Goal: Information Seeking & Learning: Learn about a topic

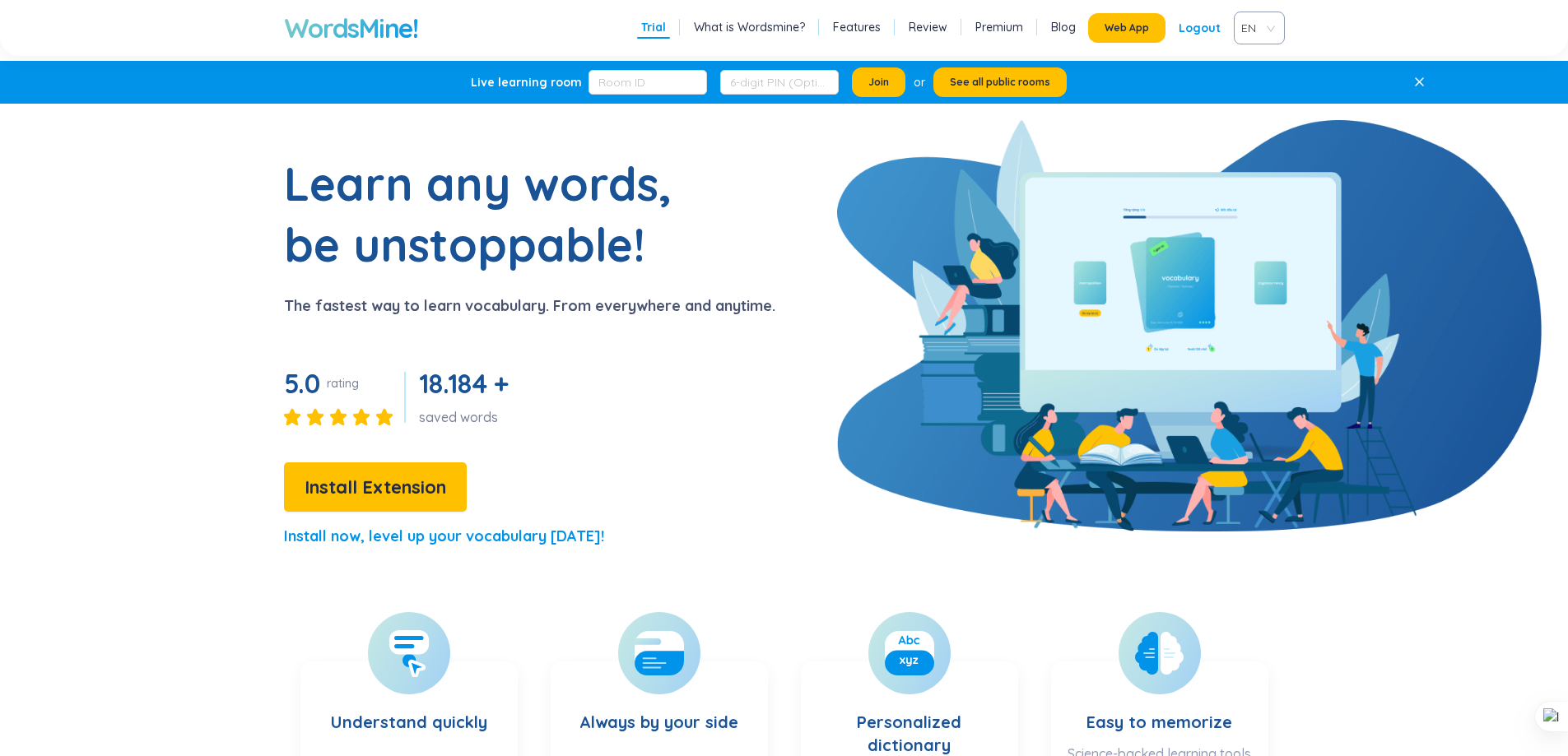
click at [1423, 82] on icon at bounding box center [1420, 82] width 11 height 11
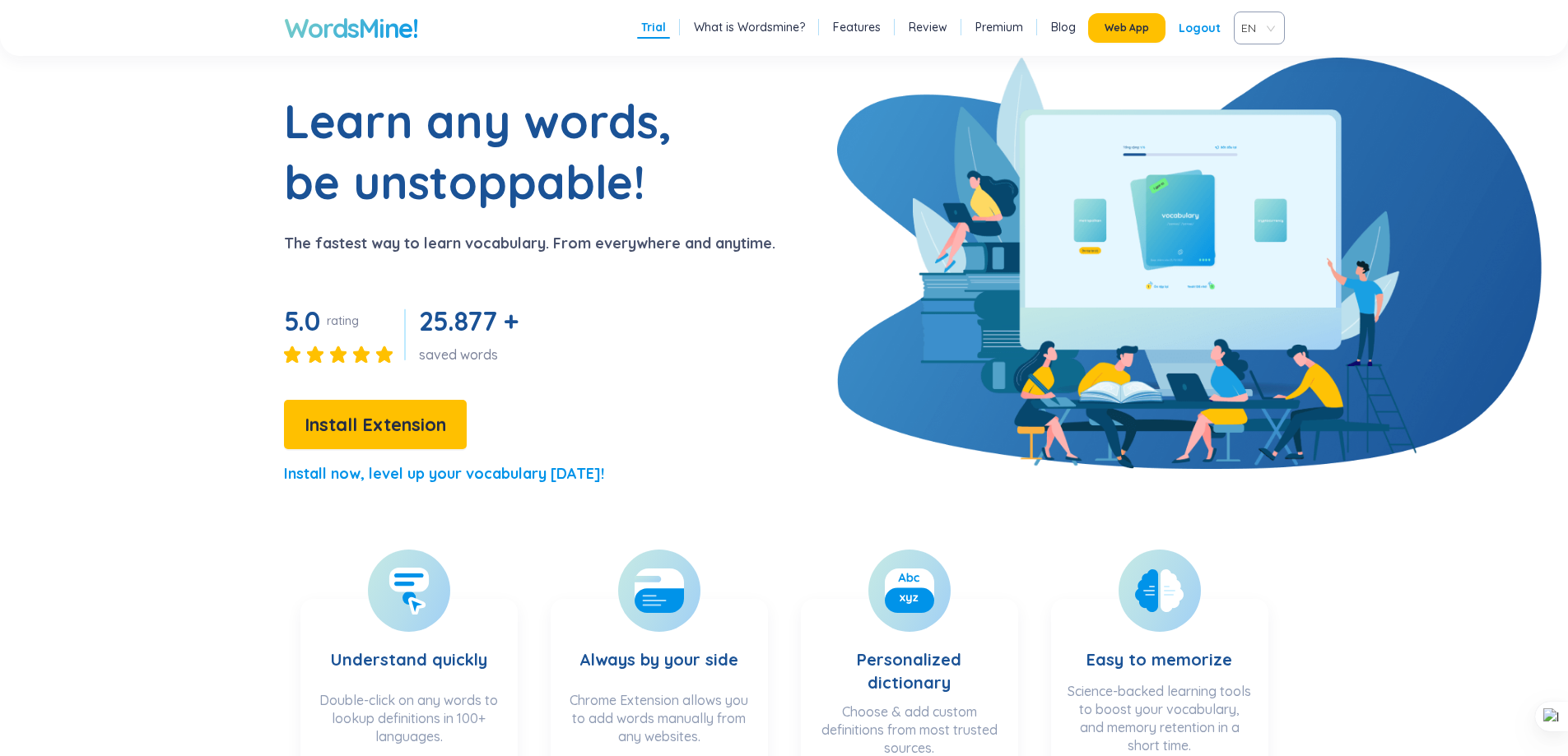
click at [1190, 32] on div "Logout" at bounding box center [1200, 28] width 42 height 29
click at [1145, 29] on span "Install Extension" at bounding box center [1118, 28] width 81 height 13
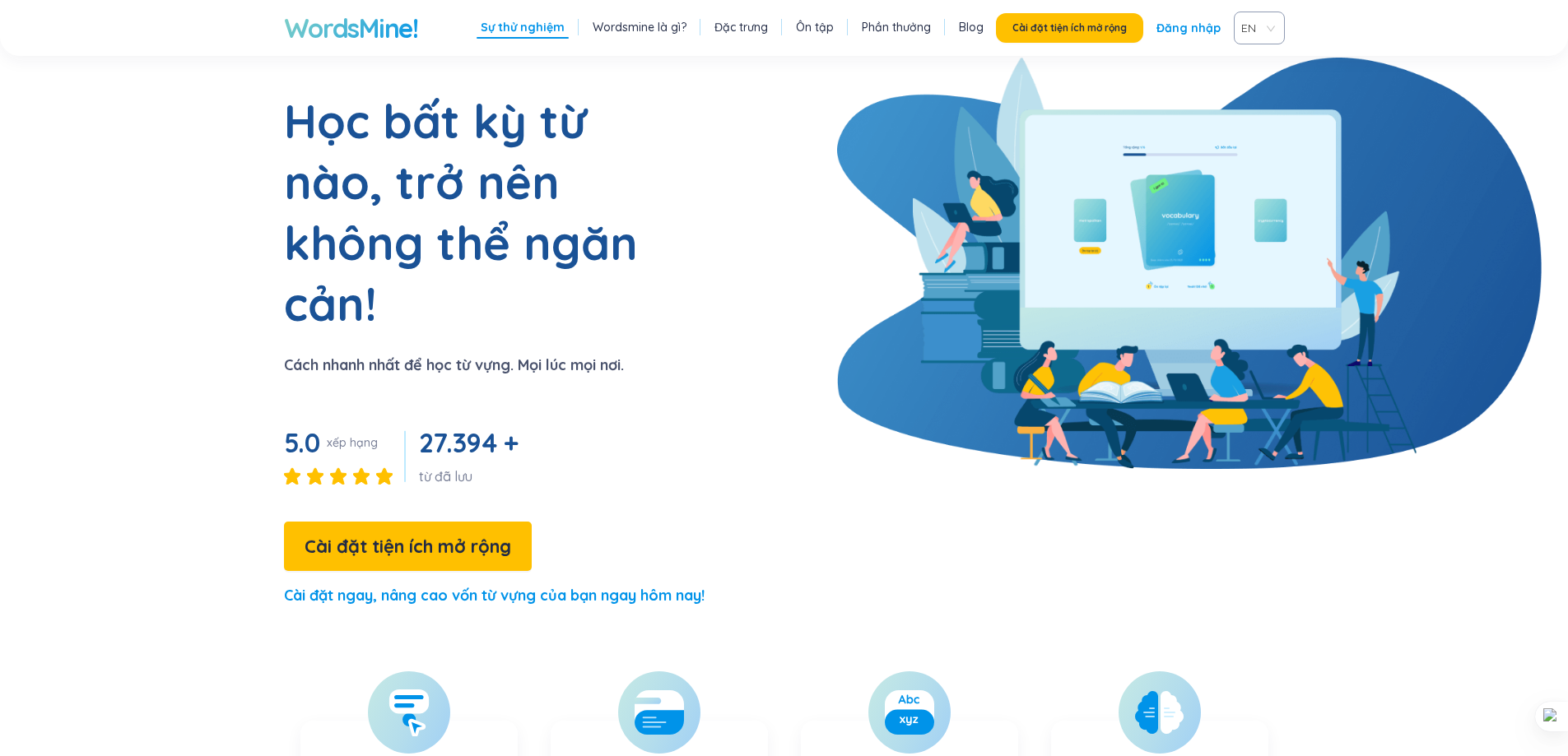
click at [1219, 49] on div "WordsMine! Sự thử nghiệm Wordsmine là gì? Đặc trưng Ôn tập Phần thưởng Blog Cài…" at bounding box center [784, 28] width 1264 height 56
click at [1180, 24] on font "Đăng nhập" at bounding box center [1189, 28] width 64 height 15
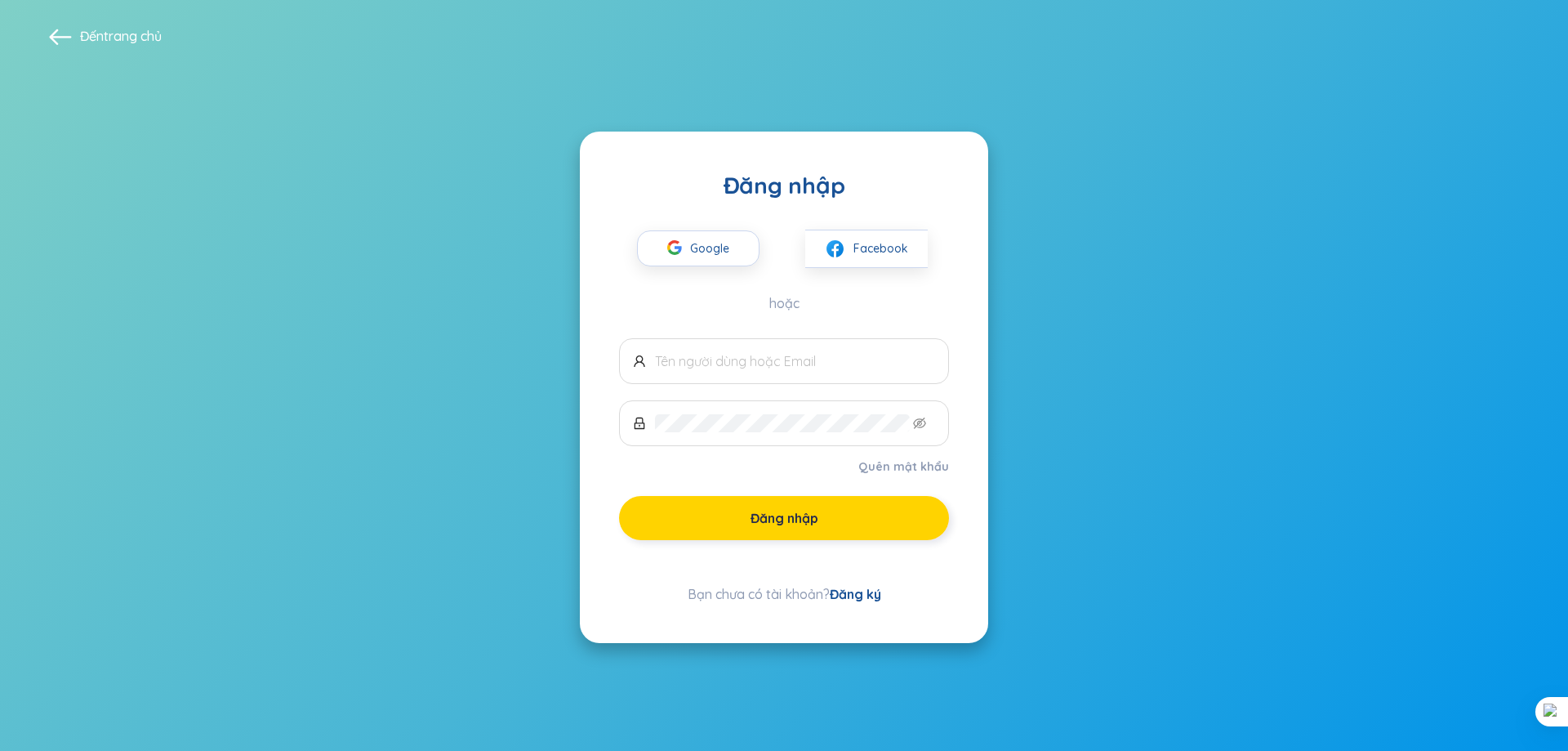
click at [847, 522] on button "Đăng nhập" at bounding box center [784, 518] width 330 height 44
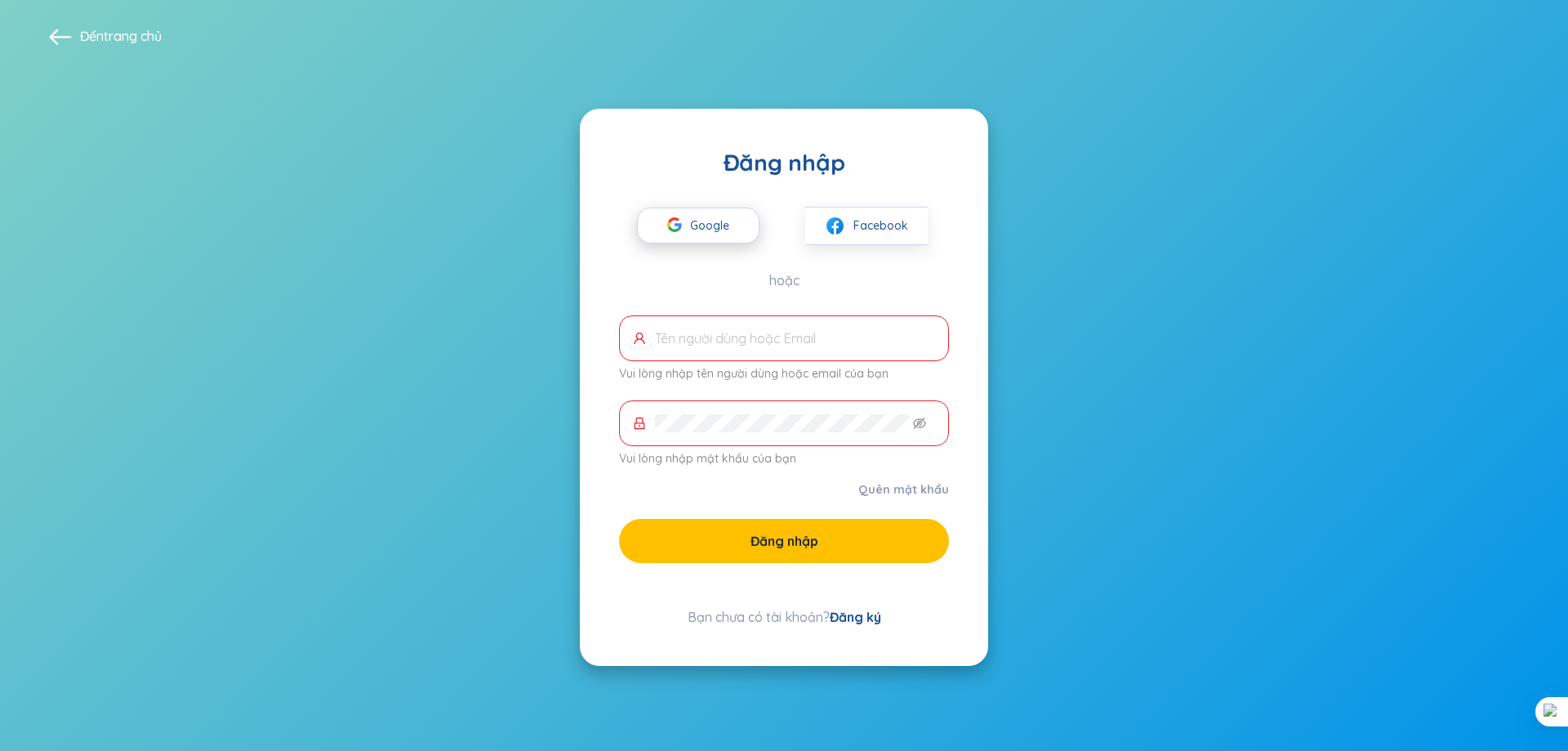
click at [685, 226] on div "button" at bounding box center [675, 227] width 31 height 36
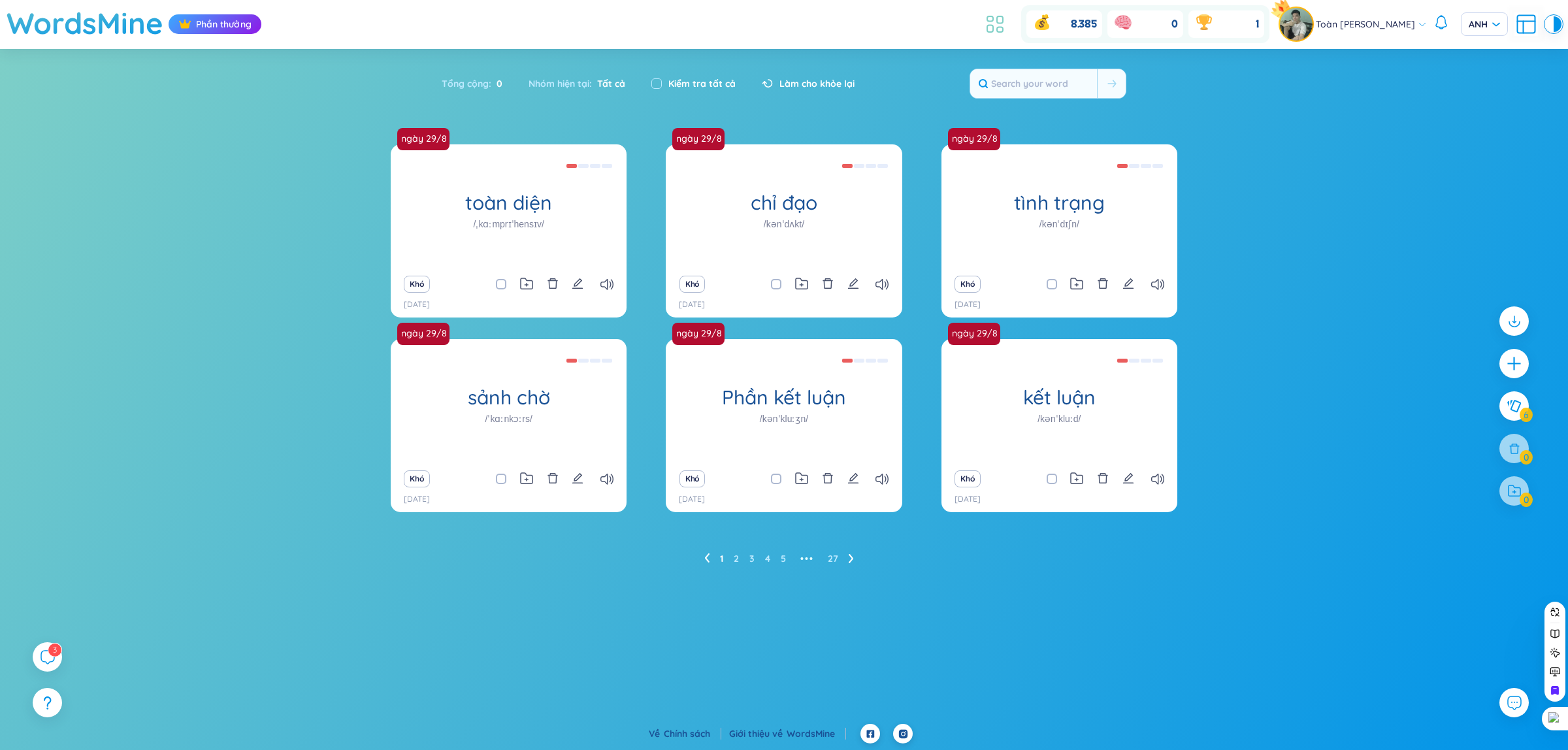
click at [988, 22] on icon at bounding box center [995, 24] width 23 height 23
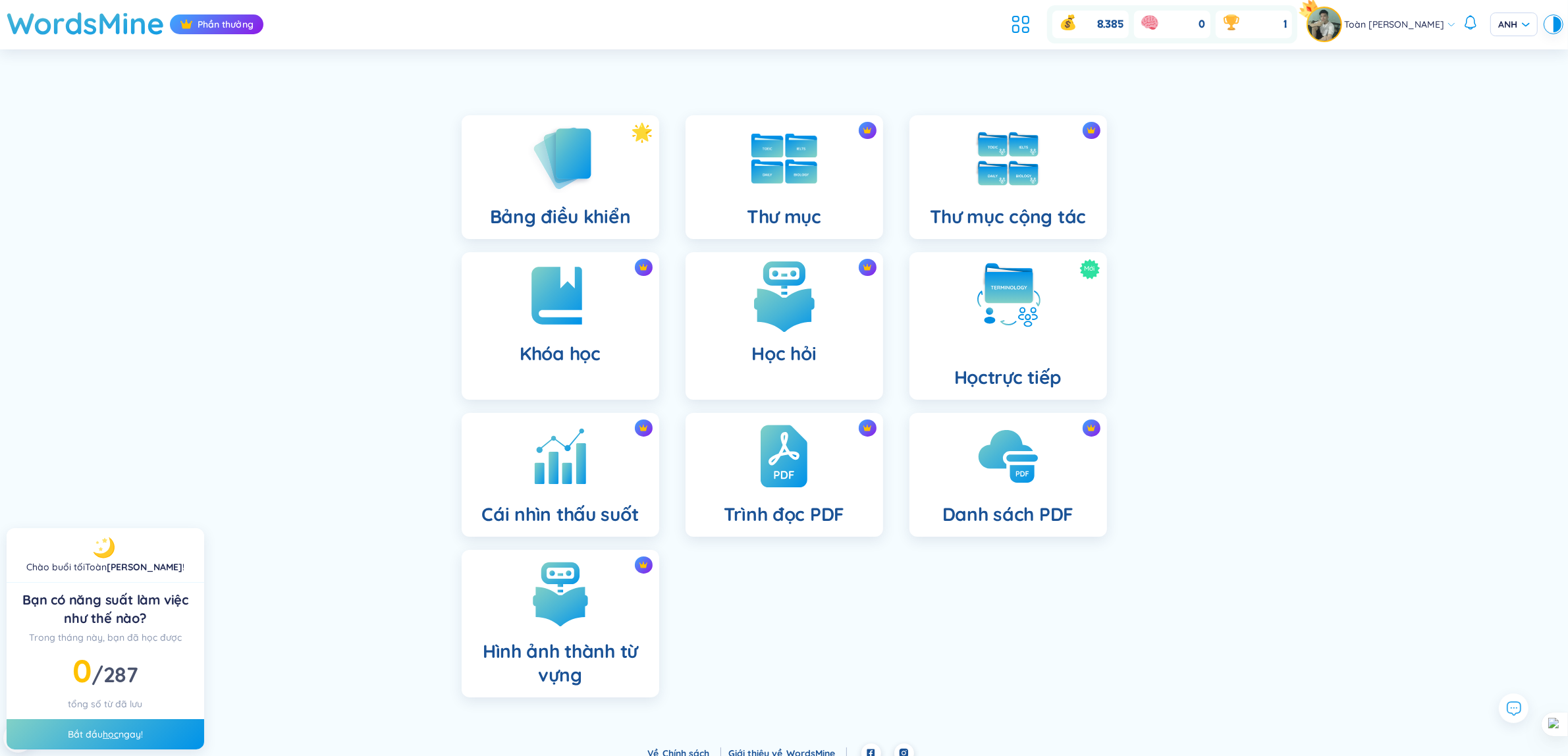
click at [763, 356] on font "Học hỏi" at bounding box center [783, 353] width 65 height 23
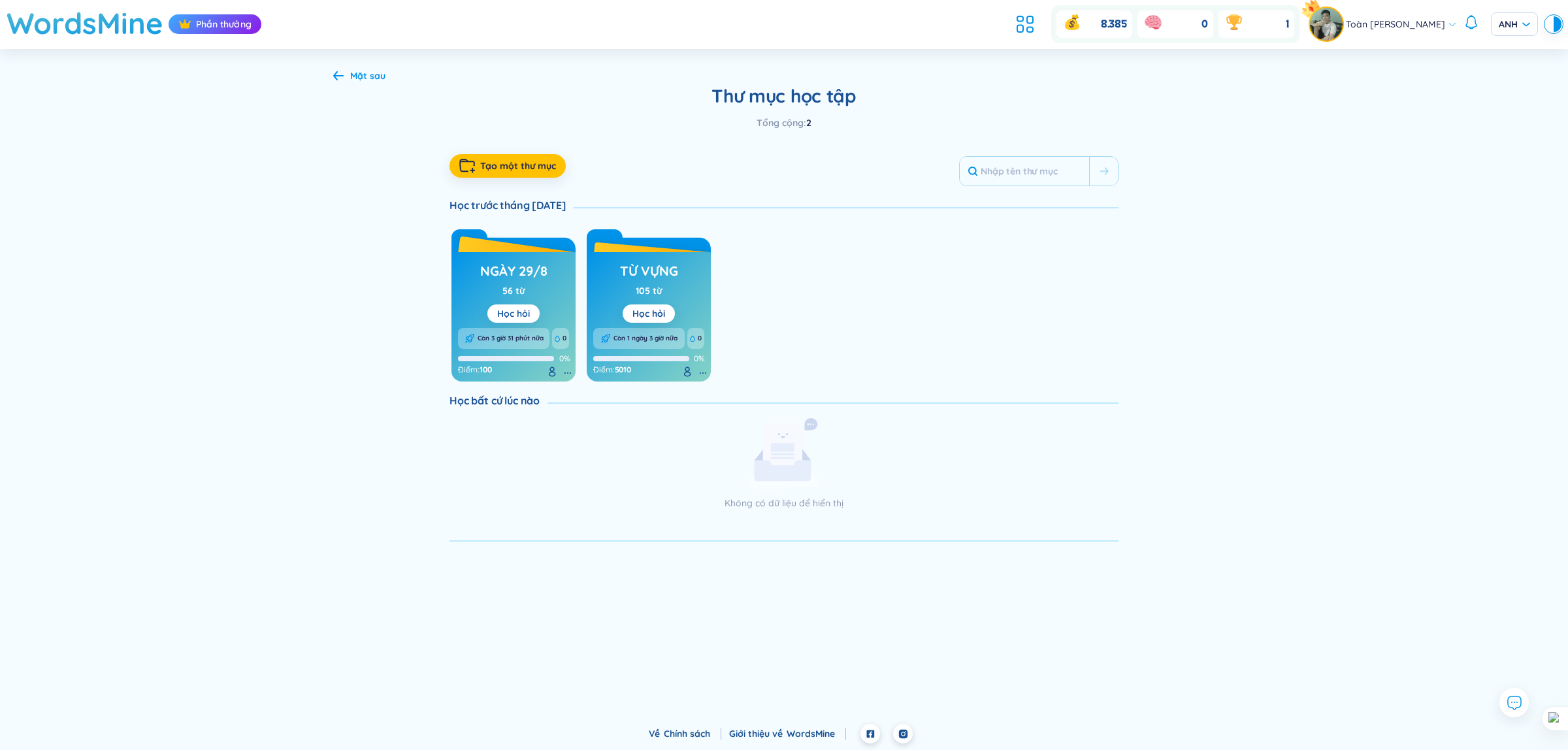
click at [519, 307] on font "Học hỏi" at bounding box center [513, 313] width 33 height 12
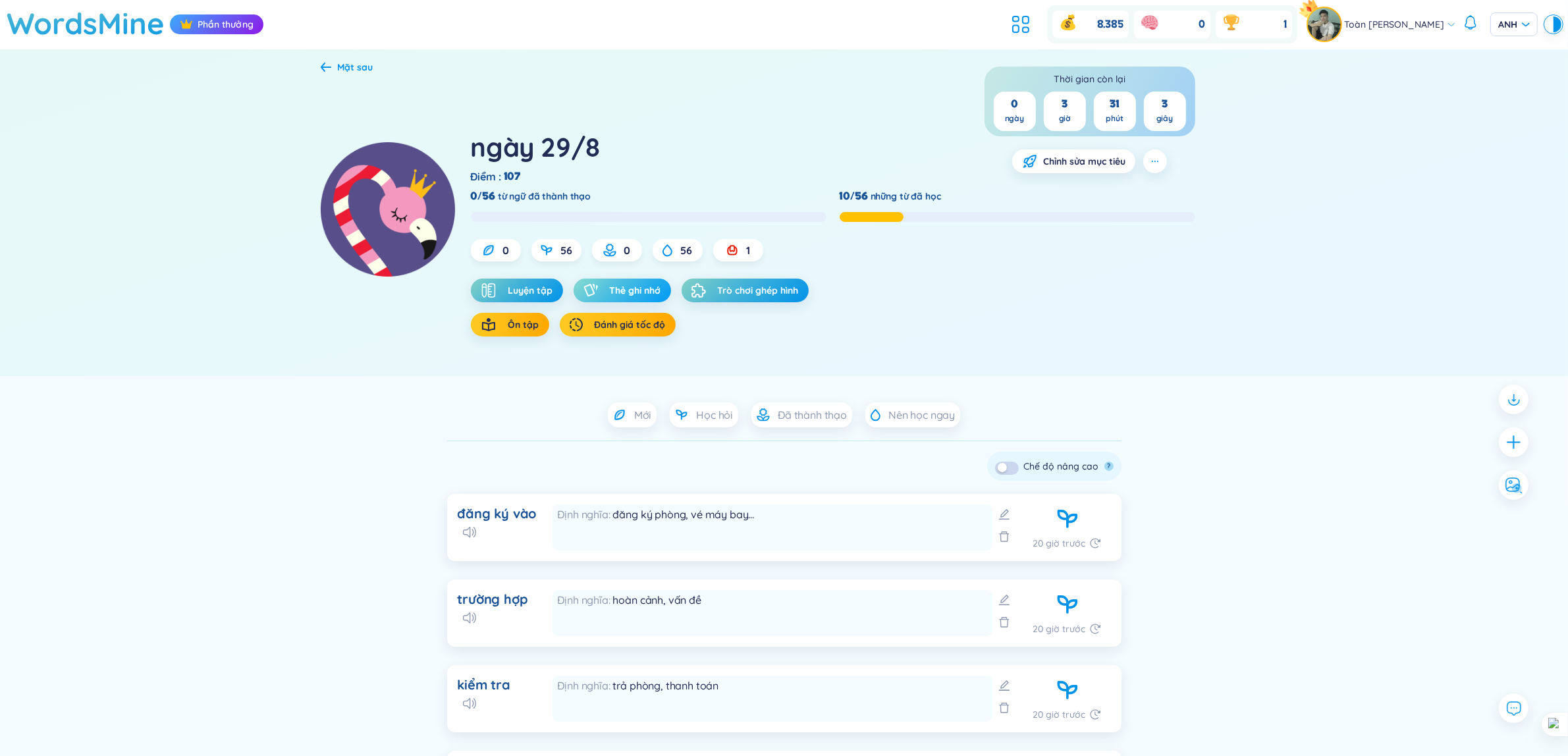
click at [624, 290] on font "Thẻ ghi nhớ" at bounding box center [635, 290] width 52 height 12
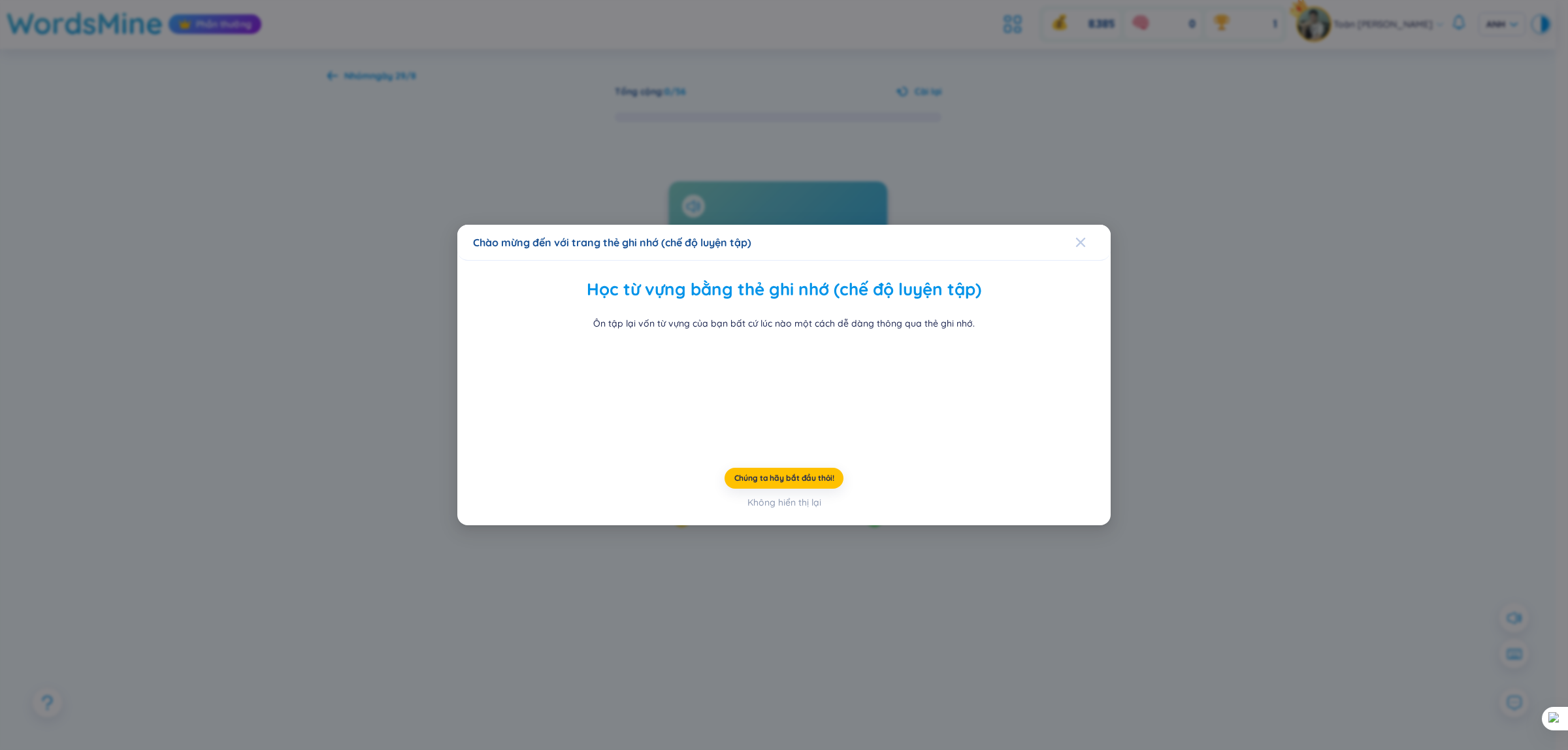
click at [1076, 237] on icon "Đóng" at bounding box center [1080, 242] width 10 height 10
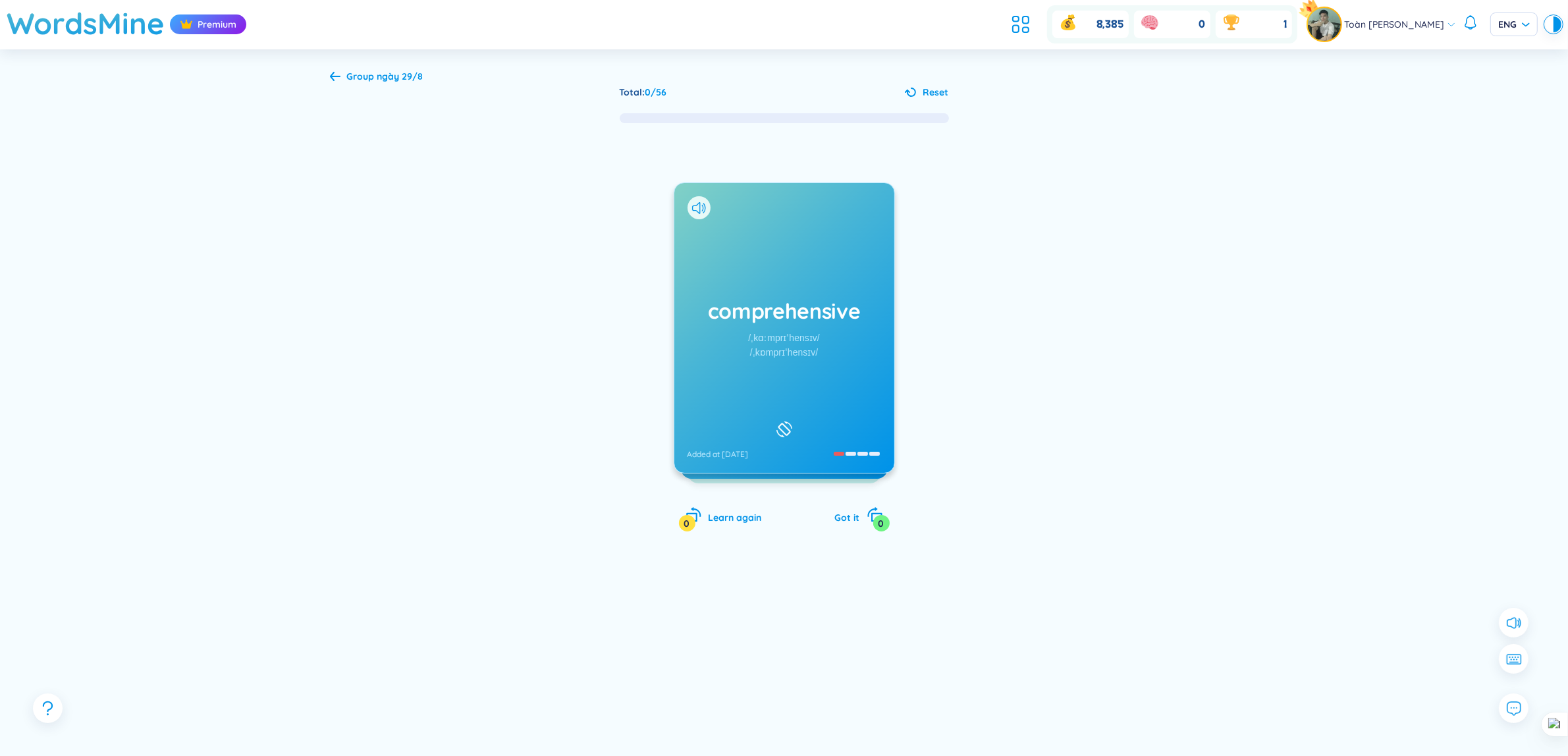
click at [1157, 275] on div at bounding box center [1091, 370] width 197 height 264
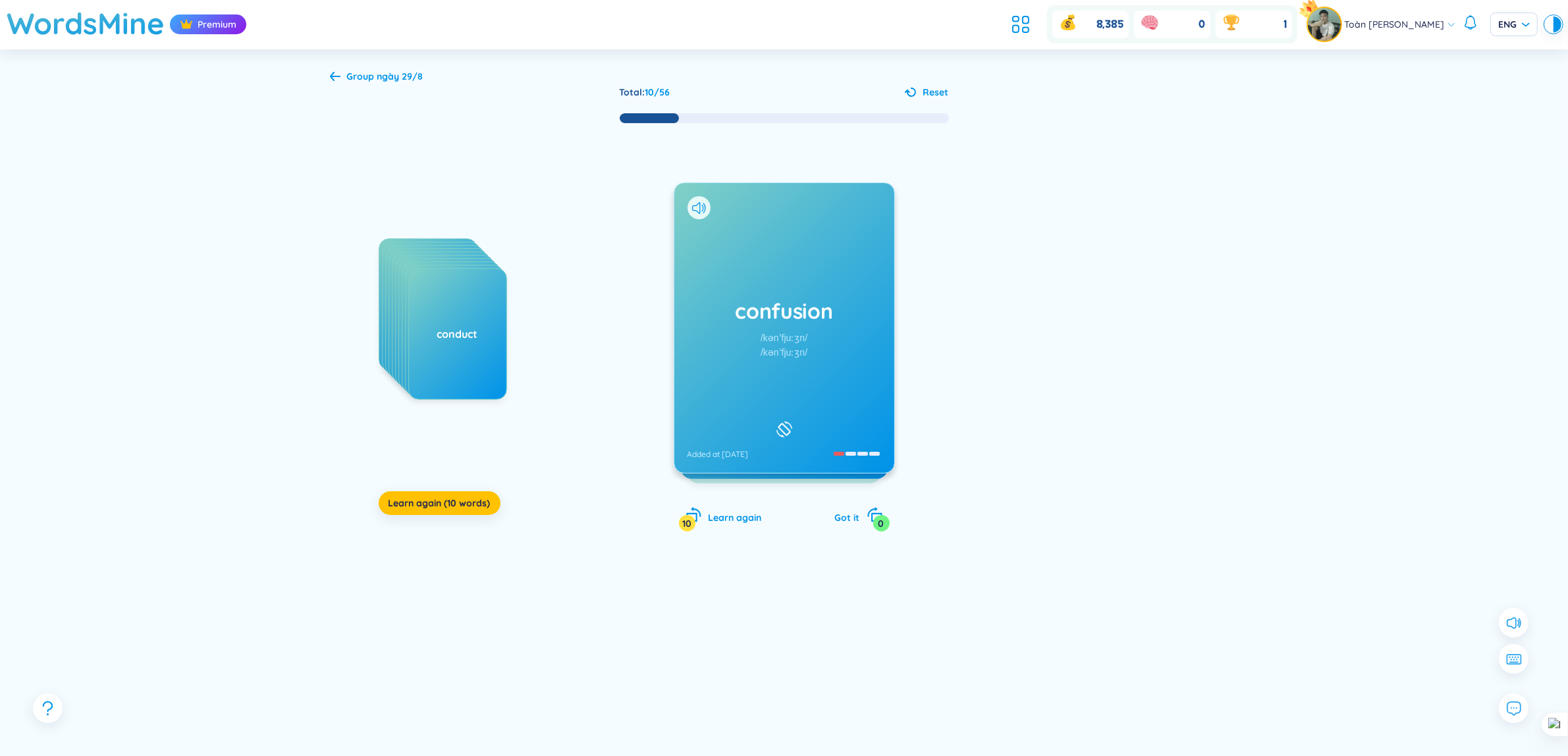
click at [1042, 515] on div "comprehensive compromise compulsory concede concern conclude conclusion concour…" at bounding box center [784, 341] width 908 height 434
click at [466, 498] on span "Learn again (12 words)" at bounding box center [439, 503] width 102 height 13
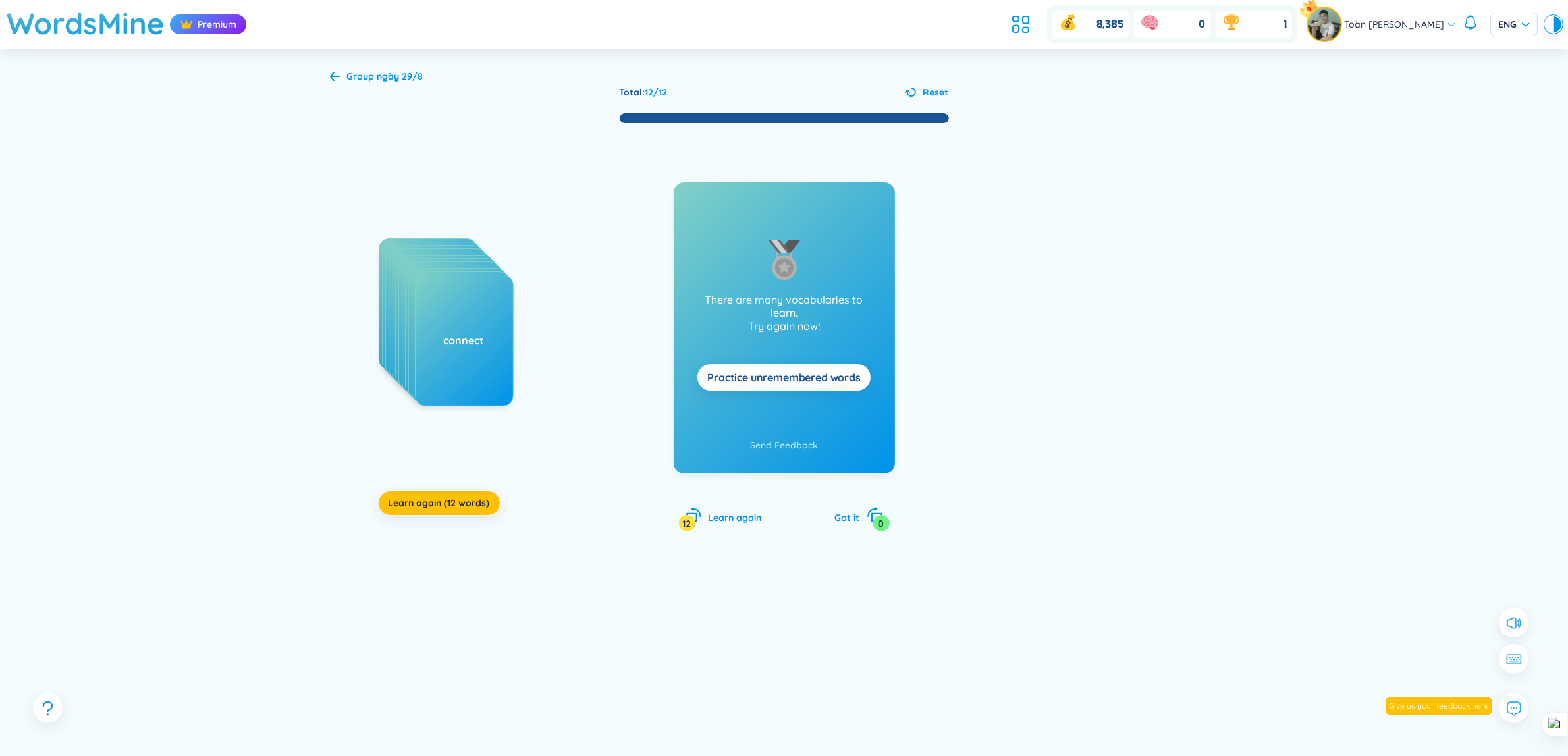
click at [430, 515] on div "comprehensive compromise compulsory concede concern conclude conclusion concour…" at bounding box center [784, 341] width 908 height 434
click at [433, 501] on span "Learn again (12 words)" at bounding box center [439, 503] width 102 height 13
click at [420, 509] on span "Learn again (12 words)" at bounding box center [439, 503] width 102 height 13
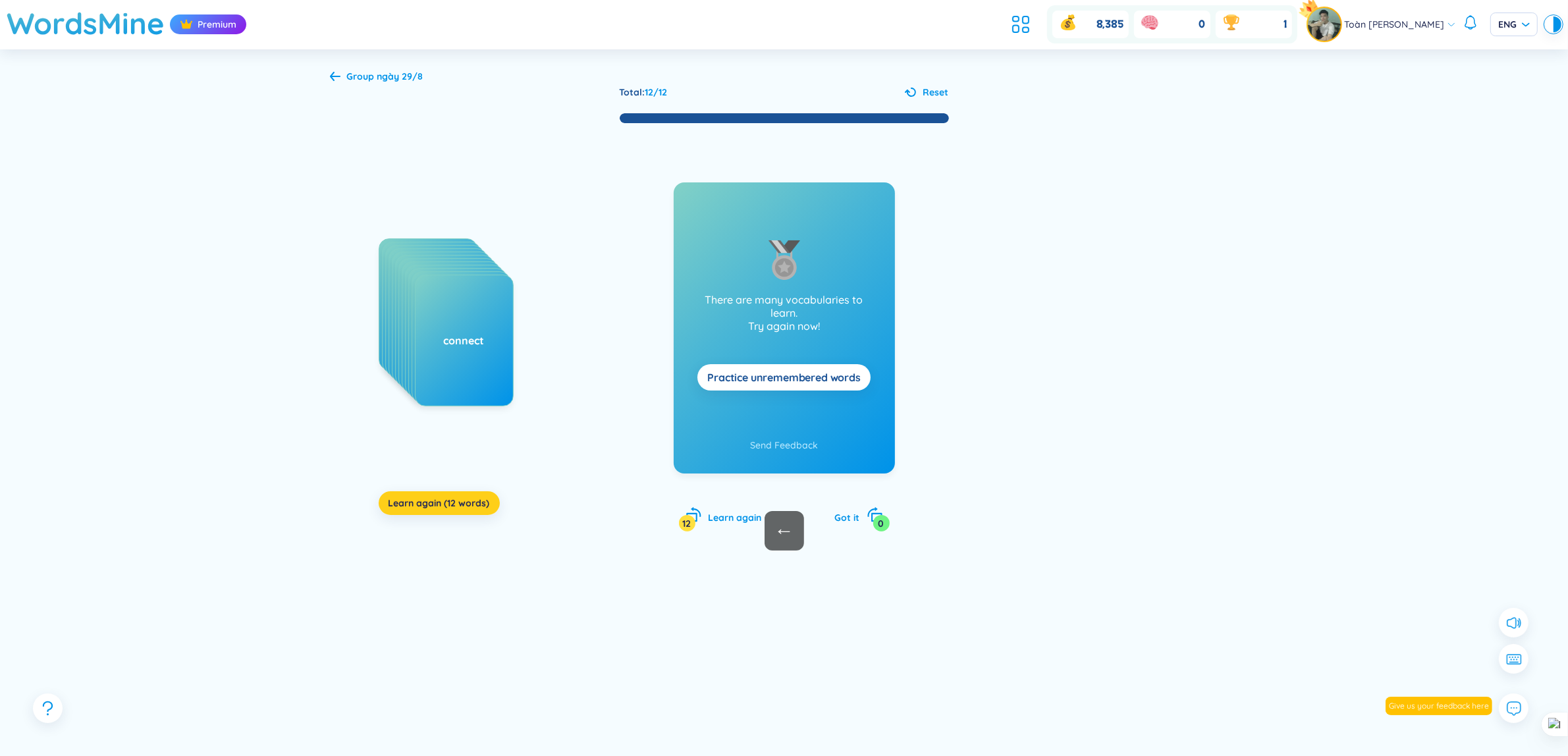
click at [421, 509] on span "Learn again (12 words)" at bounding box center [439, 503] width 102 height 13
click at [422, 508] on span "Learn again (12 words)" at bounding box center [439, 503] width 102 height 13
click at [421, 508] on span "Learn again (12 words)" at bounding box center [439, 503] width 102 height 13
click at [461, 502] on span "Learn again (12 words)" at bounding box center [439, 503] width 102 height 13
click at [462, 495] on button "Learn again (12 words)" at bounding box center [439, 503] width 121 height 24
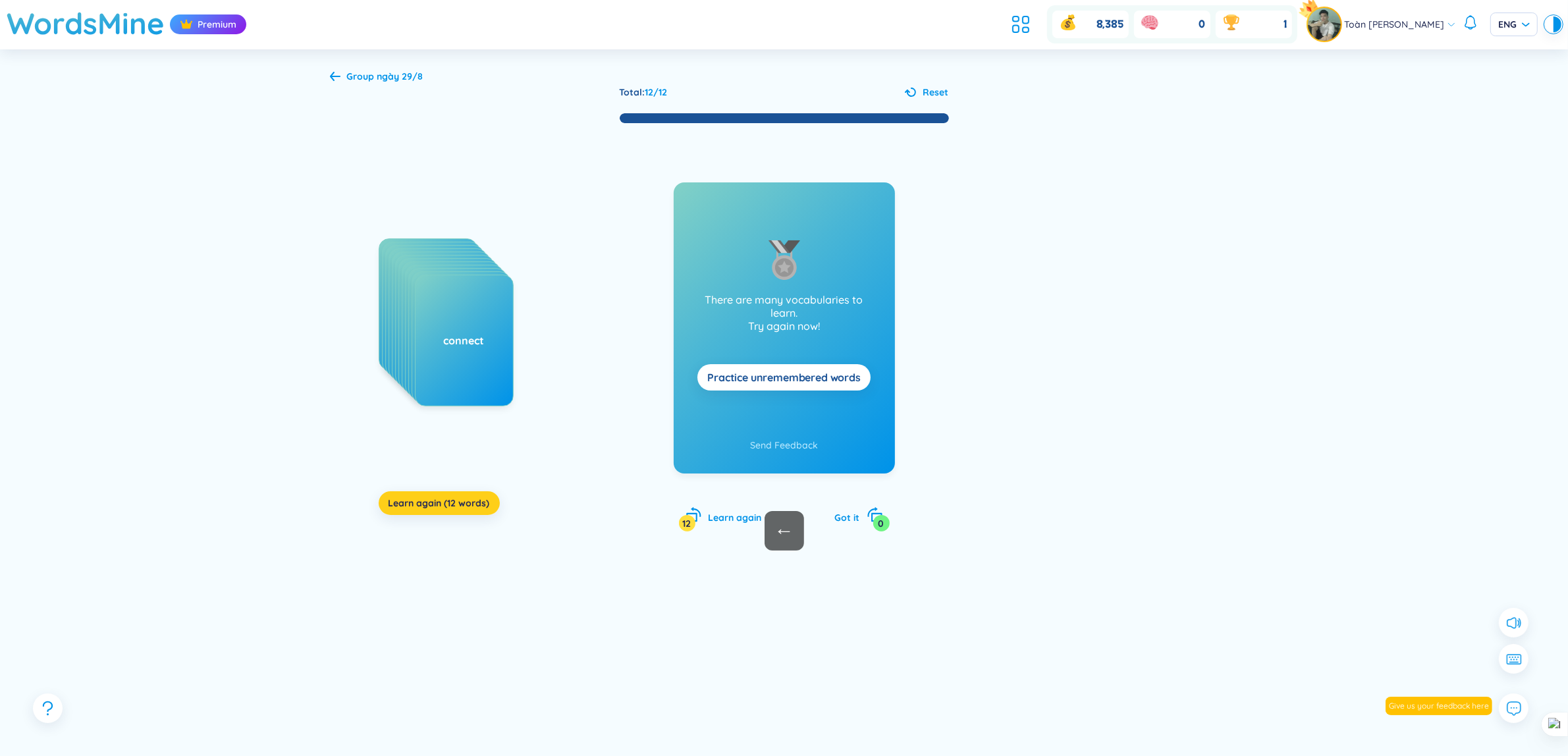
click at [484, 507] on span "Learn again (12 words)" at bounding box center [439, 503] width 102 height 13
click at [487, 514] on button "Learn again (12 words)" at bounding box center [439, 503] width 121 height 24
click at [465, 492] on button "Learn again (12 words)" at bounding box center [439, 503] width 121 height 24
click at [1013, 250] on div at bounding box center [1091, 370] width 197 height 264
click at [455, 504] on span "Learn again (12 words)" at bounding box center [439, 503] width 102 height 13
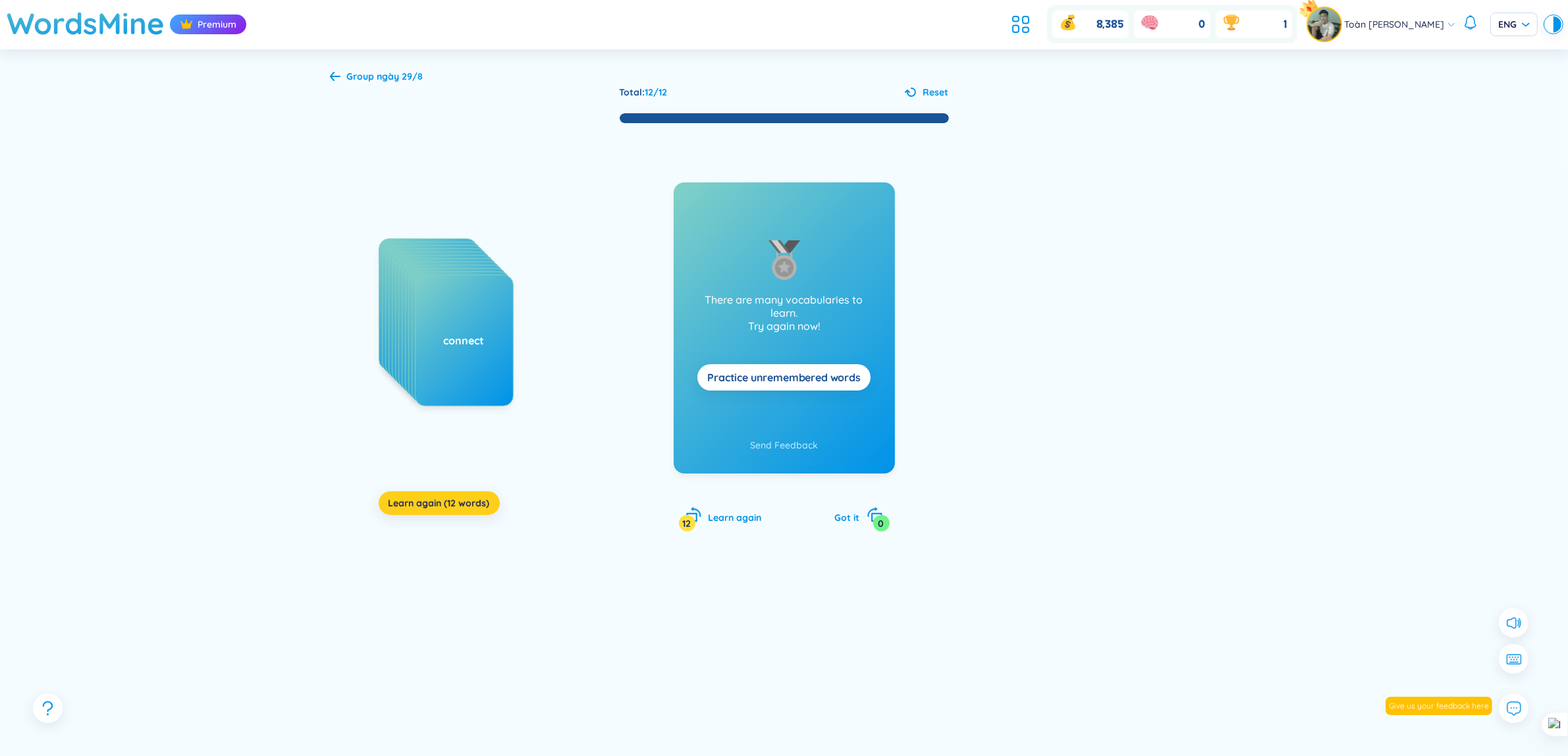
click at [456, 509] on span "Learn again (12 words)" at bounding box center [439, 503] width 102 height 13
click at [463, 507] on span "Learn again (12 words)" at bounding box center [439, 503] width 102 height 13
click at [418, 491] on div "comprehensive compromise compulsory concede concern conclude conclusion concour…" at bounding box center [477, 370] width 197 height 264
click at [428, 494] on button "Learn again (12 words)" at bounding box center [439, 503] width 121 height 24
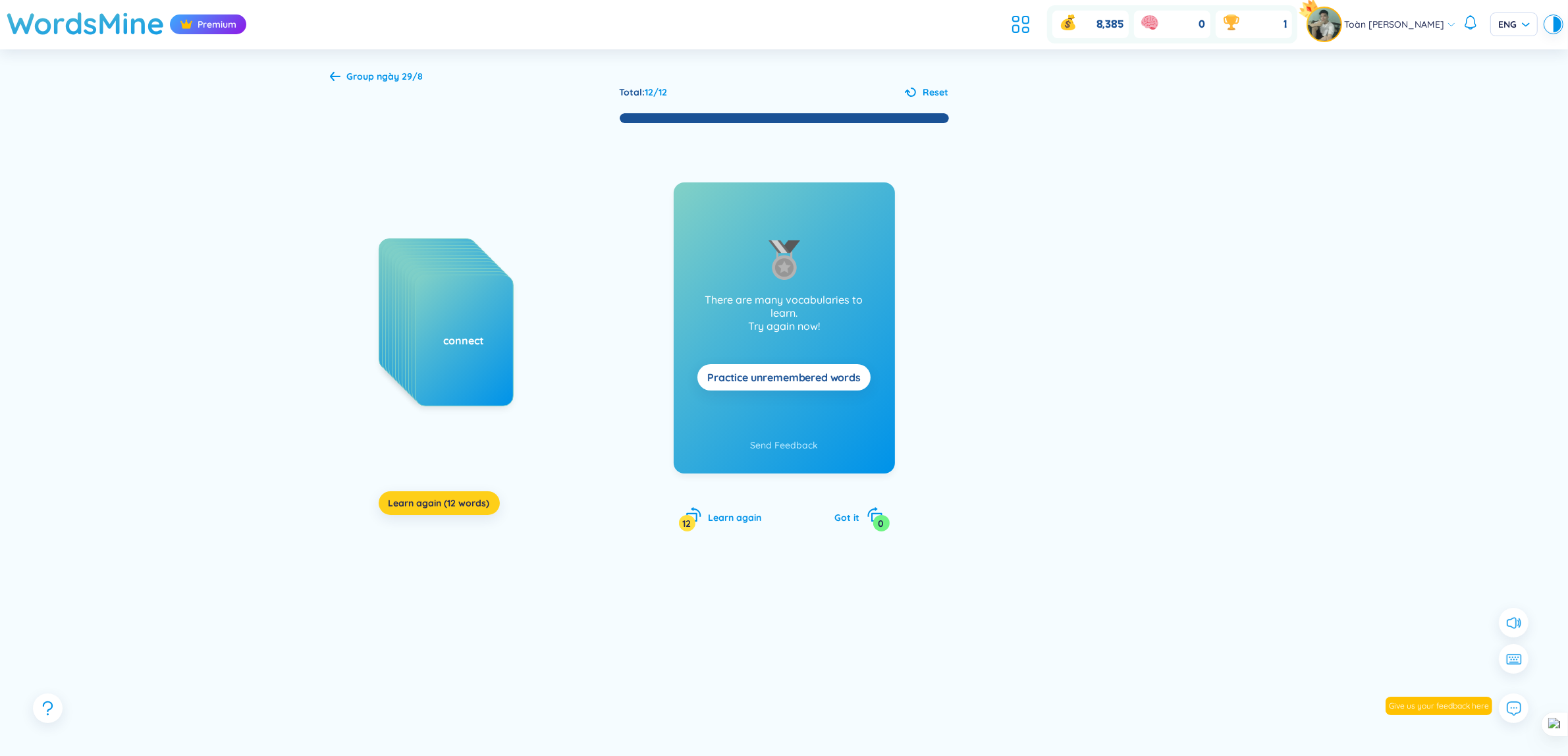
click at [430, 495] on button "Learn again (12 words)" at bounding box center [439, 503] width 121 height 24
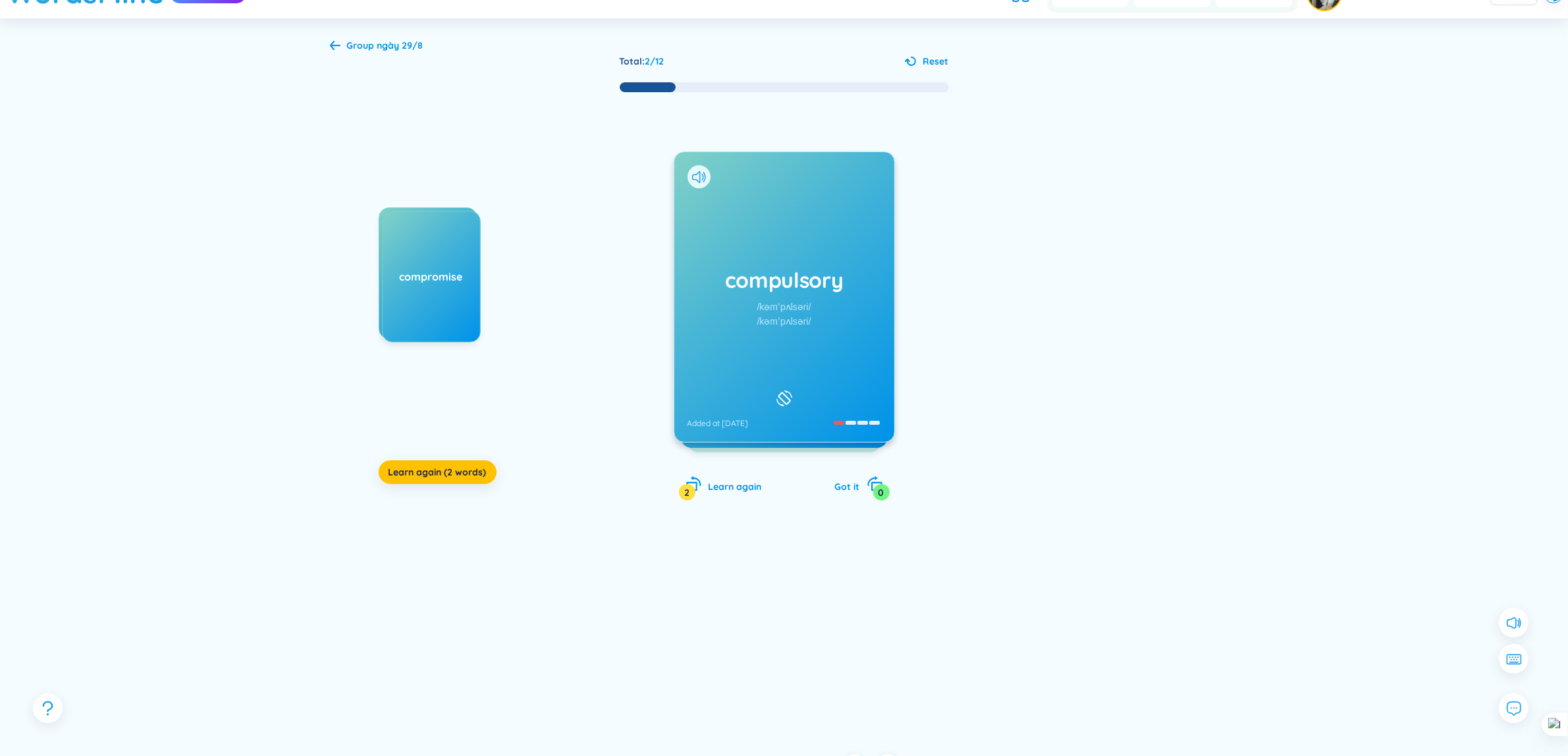
scroll to position [33, 0]
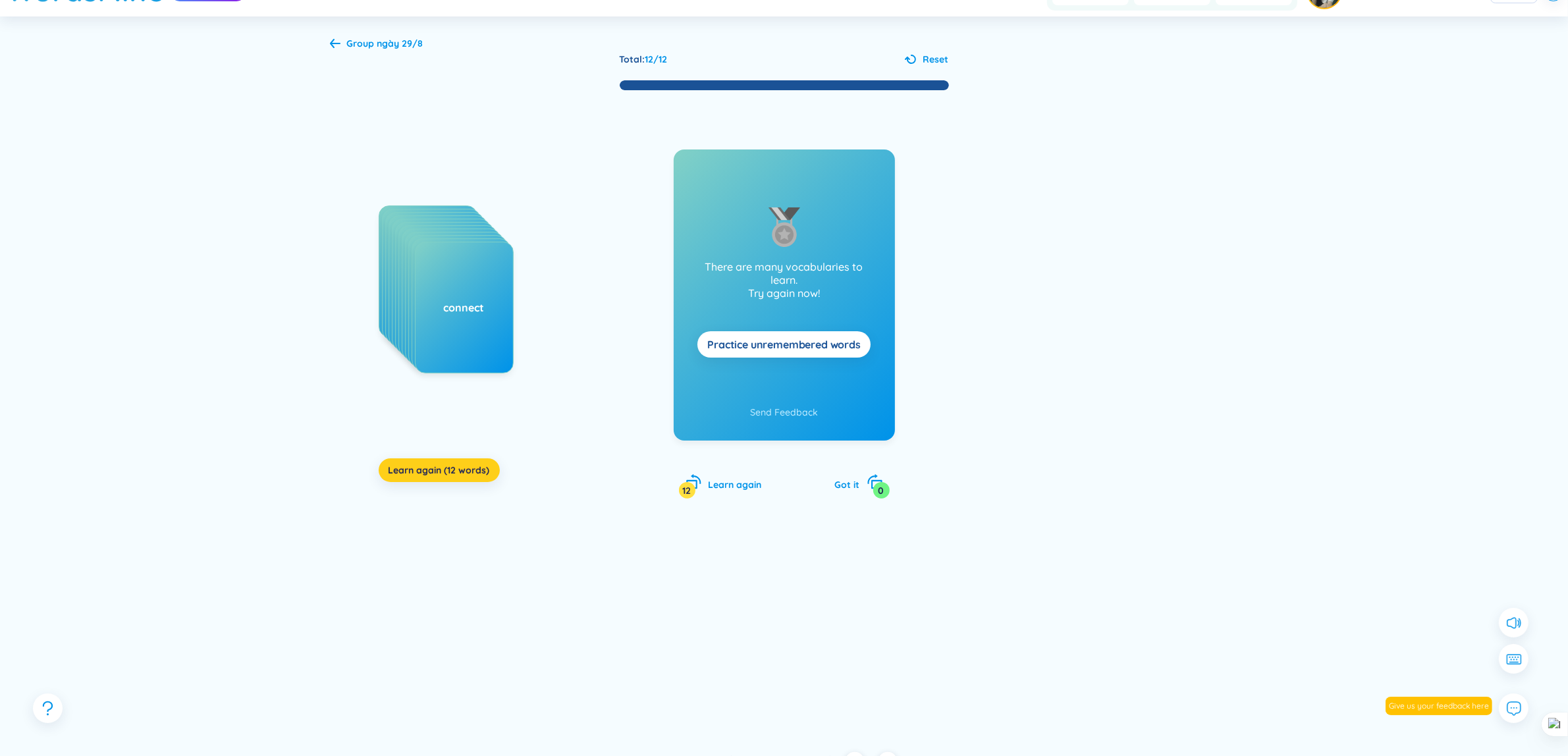
click at [455, 472] on span "Learn again (12 words)" at bounding box center [439, 470] width 102 height 13
click at [450, 473] on span "Learn again (12 words)" at bounding box center [439, 470] width 102 height 13
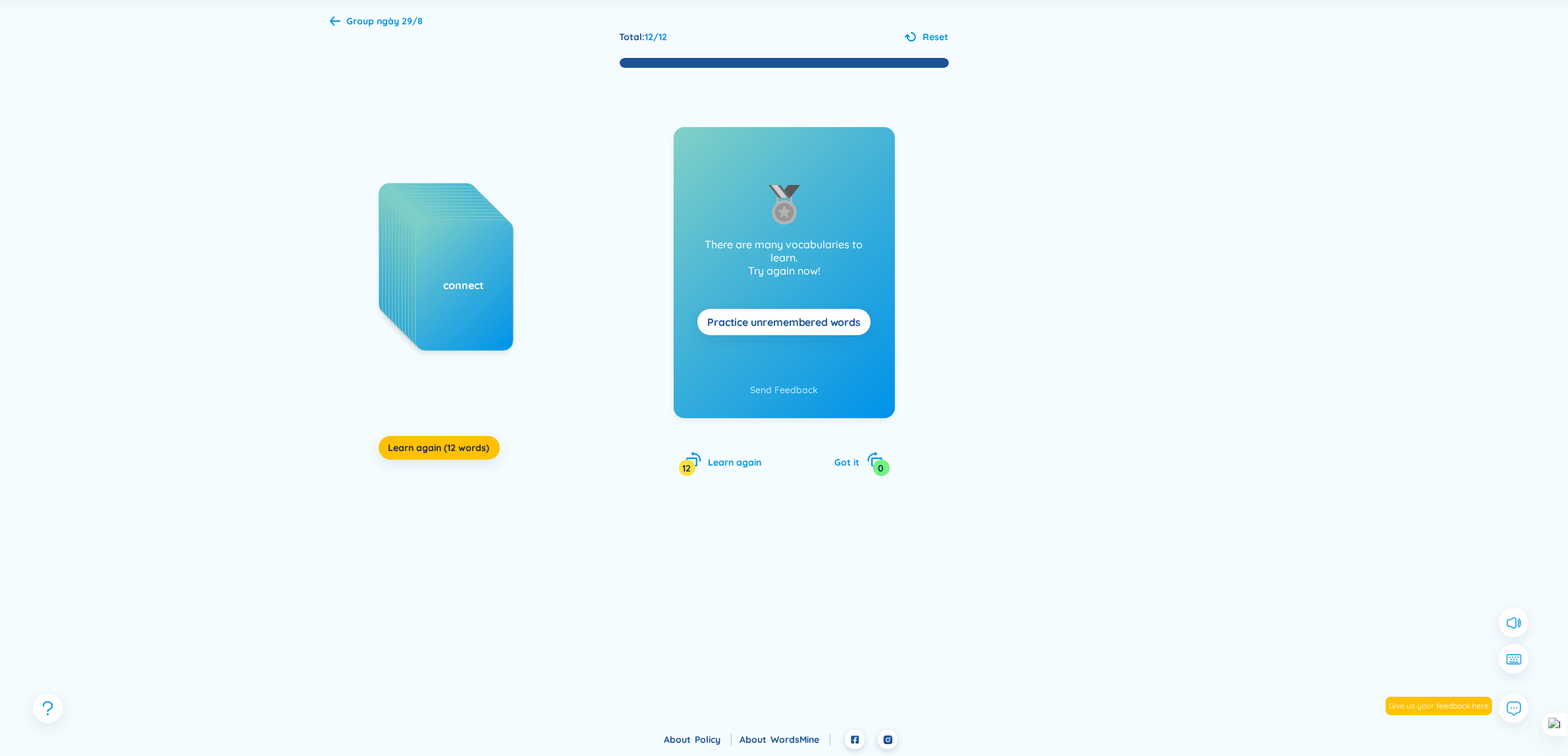
click at [372, 14] on div "Group ngày 29/8" at bounding box center [385, 21] width 77 height 15
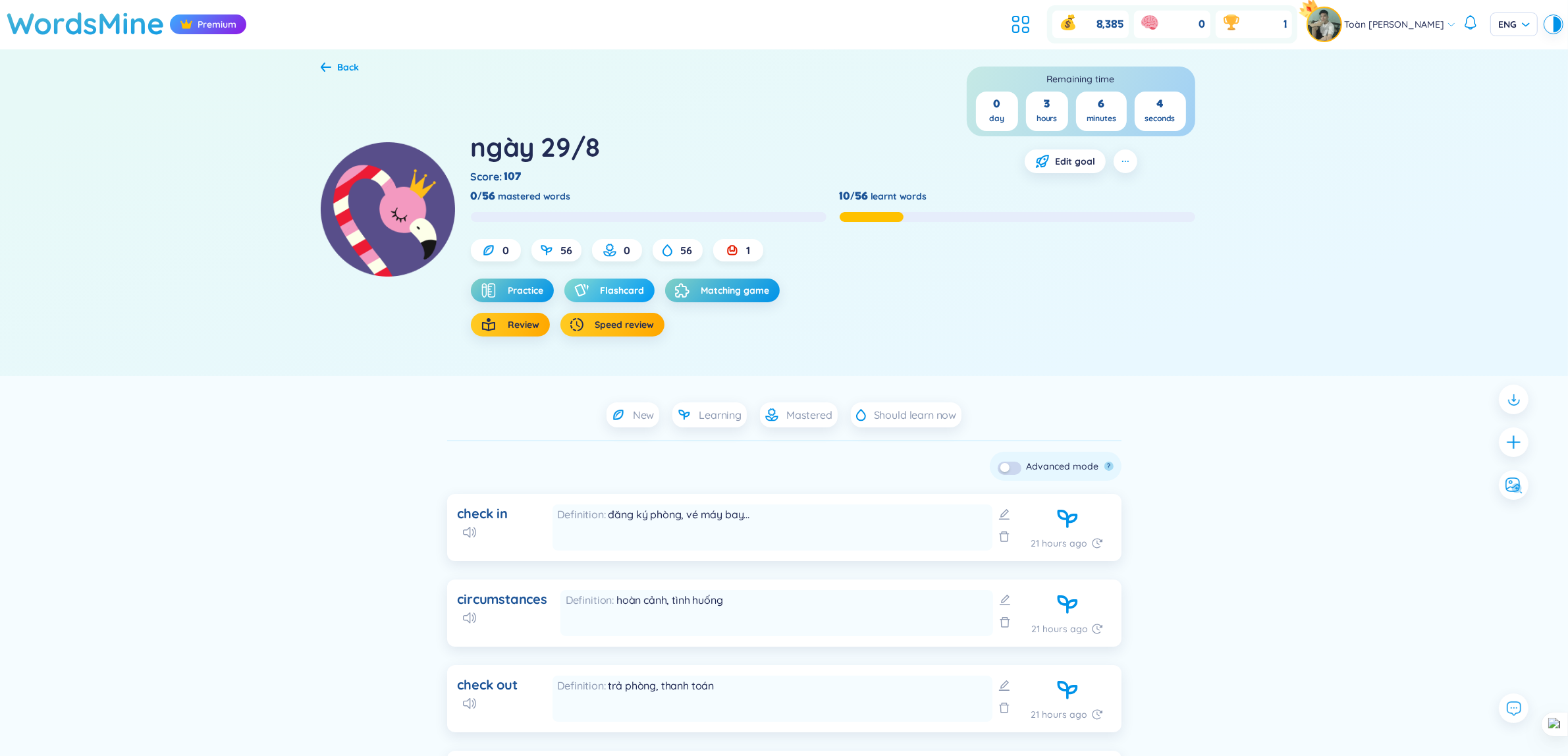
click at [626, 289] on span "Flashcard" at bounding box center [623, 290] width 44 height 13
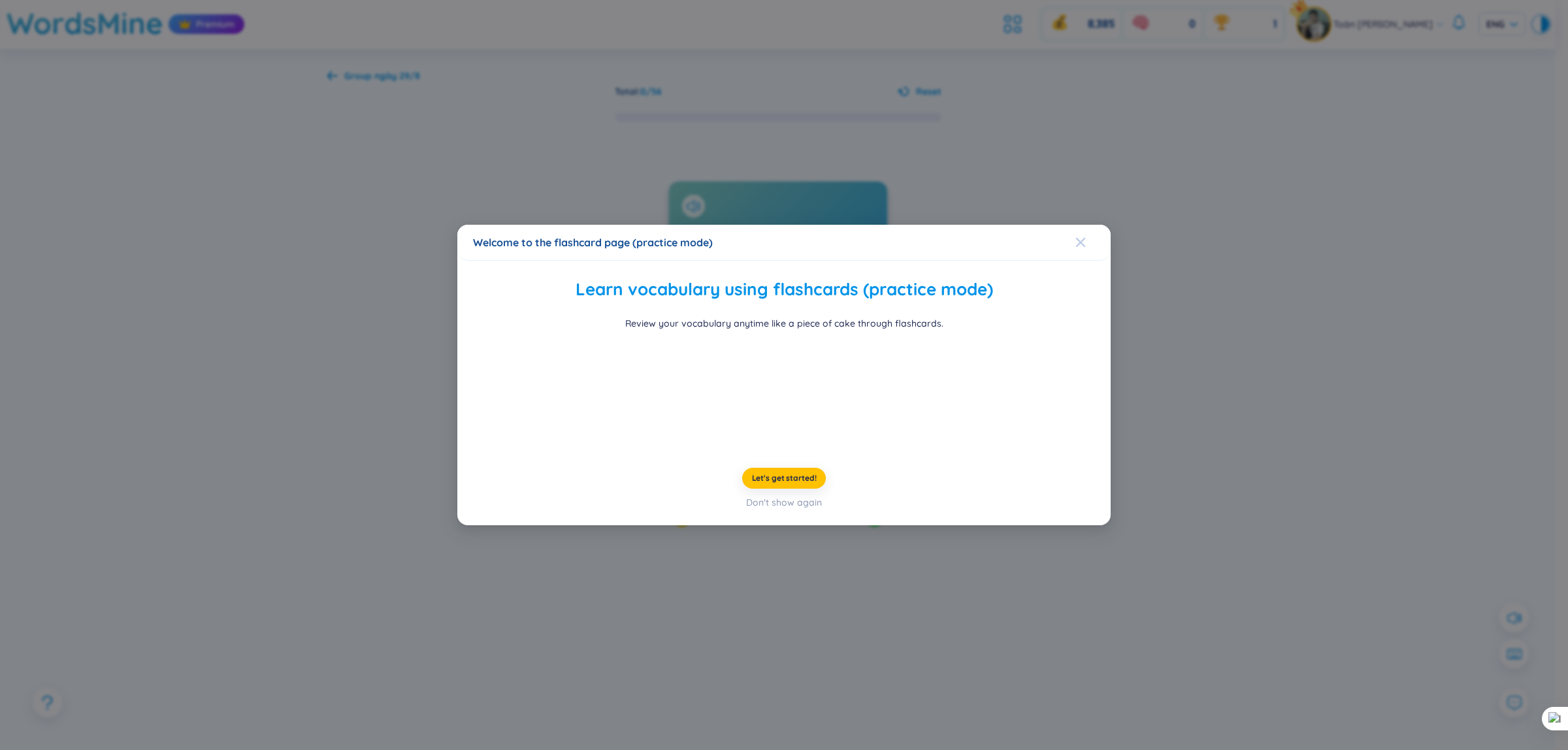
click at [1075, 237] on icon "Close" at bounding box center [1080, 242] width 10 height 10
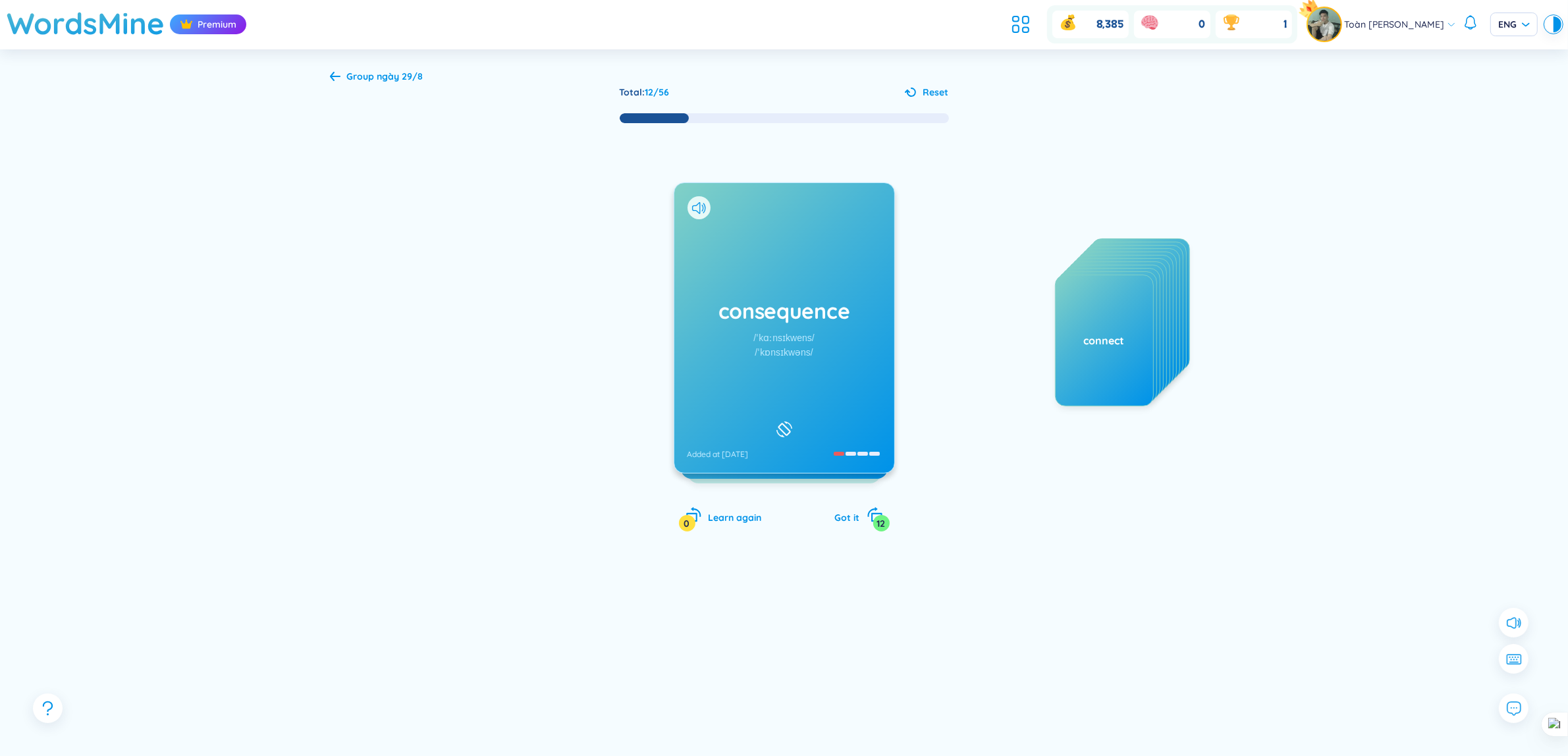
click at [359, 87] on div "Total : 12 / 56 Reset consequence /ˈkɑːnsɪkwens/ /ˈkɒnsɪkwəns/ Added at [DATE] …" at bounding box center [784, 425] width 908 height 680
click at [359, 80] on span "Group ngày 29/8" at bounding box center [385, 77] width 77 height 12
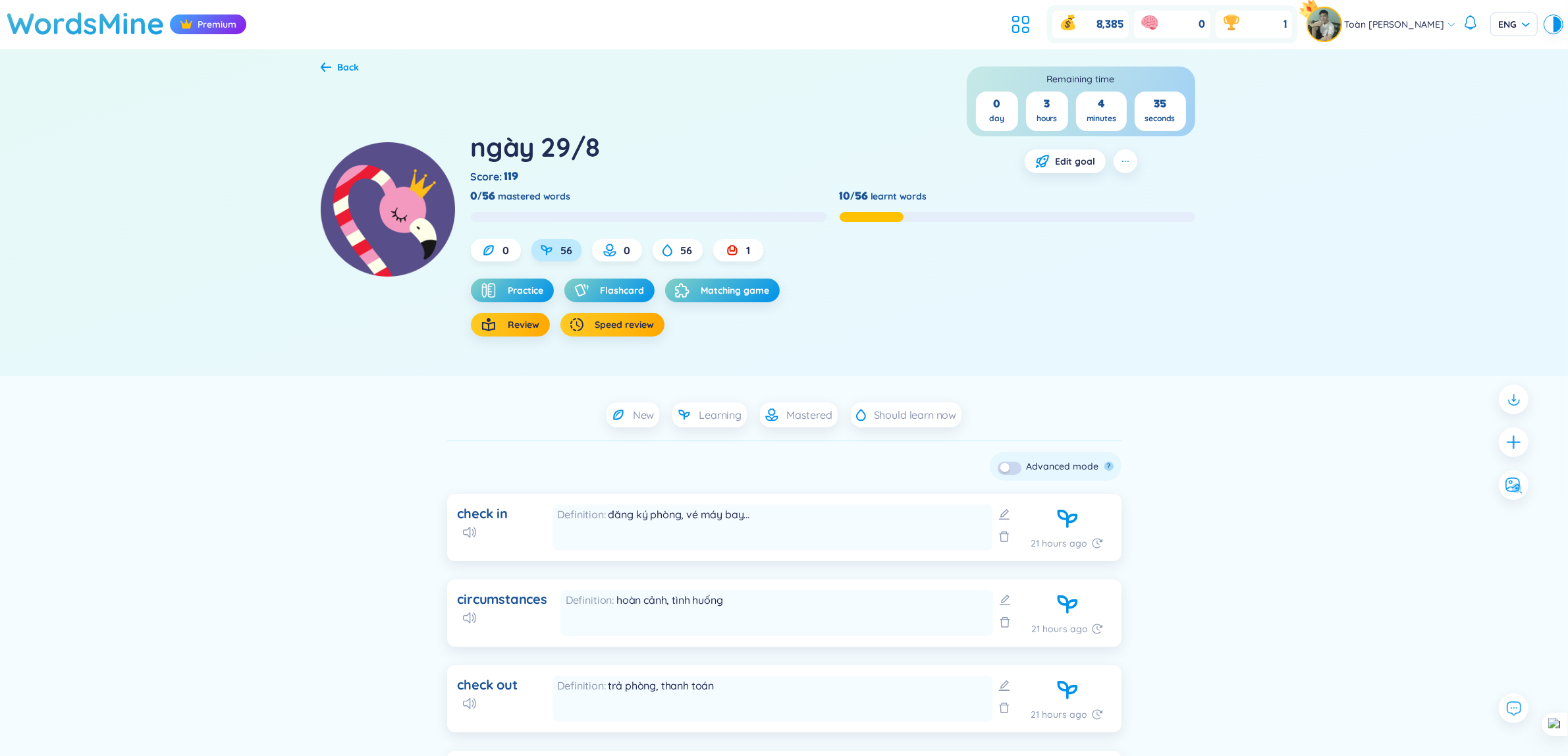
click at [561, 247] on span "56" at bounding box center [567, 250] width 12 height 15
click at [553, 250] on div "56" at bounding box center [557, 250] width 50 height 22
click at [502, 258] on div "0" at bounding box center [495, 250] width 50 height 22
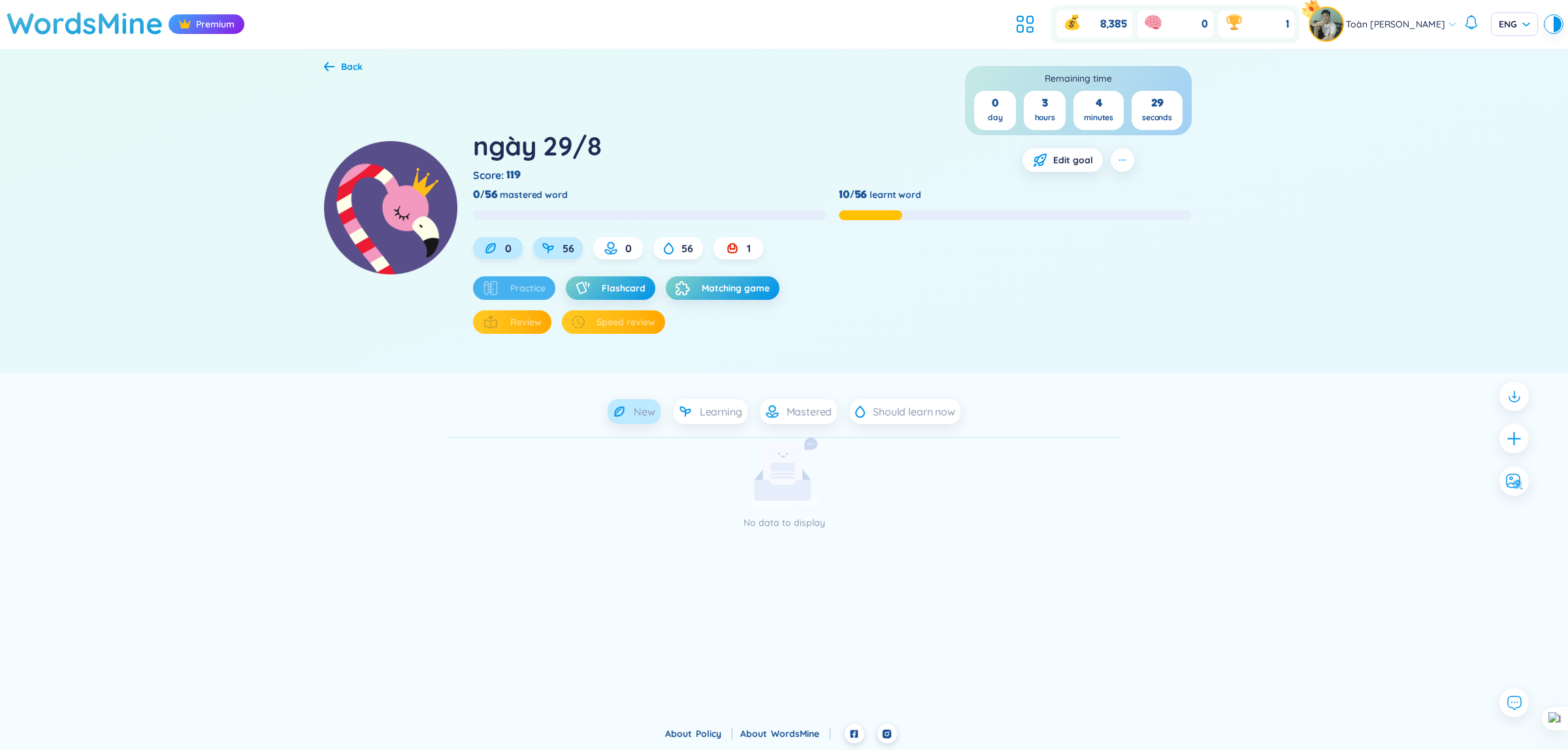
click at [554, 256] on div "56" at bounding box center [558, 248] width 50 height 22
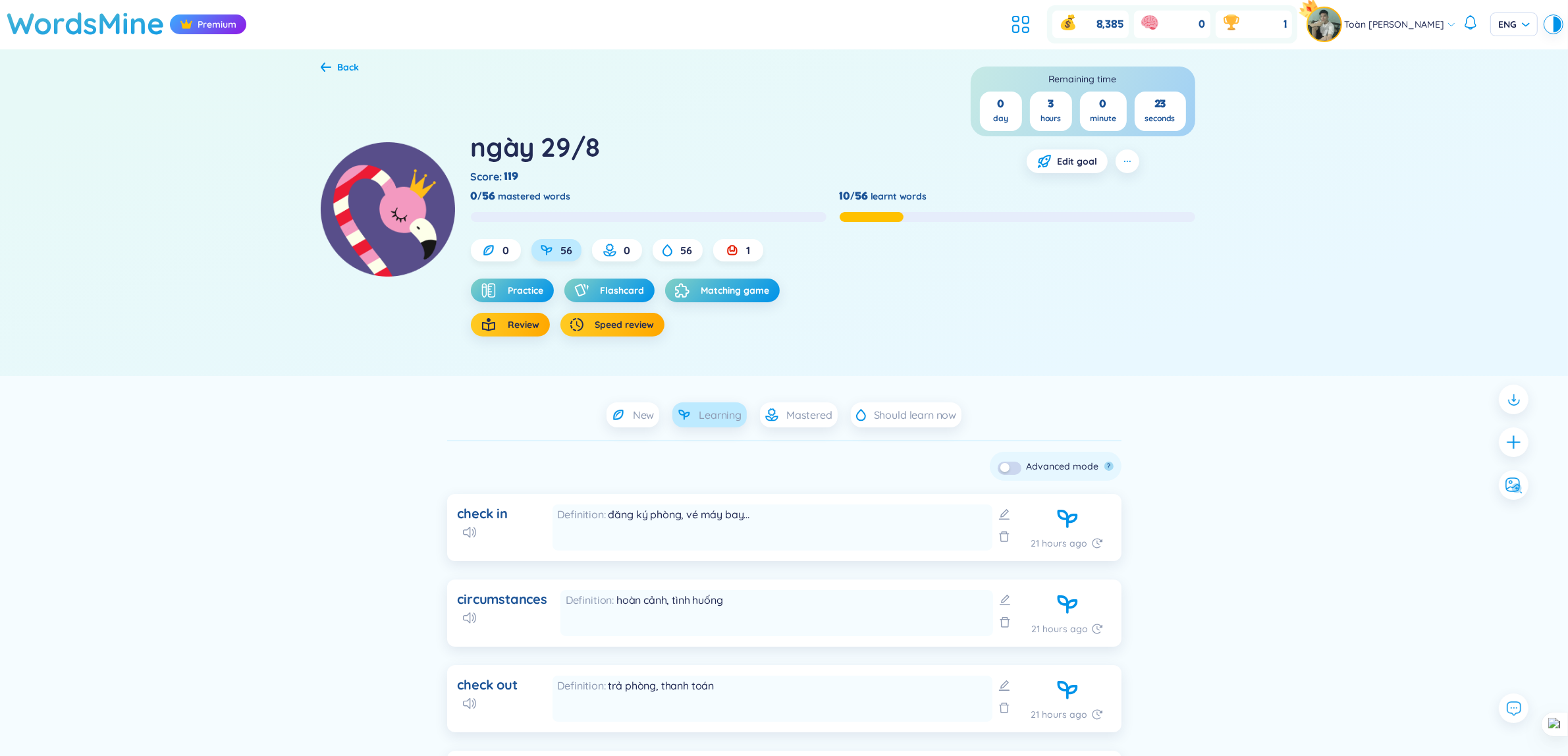
click at [889, 209] on div at bounding box center [1017, 216] width 356 height 15
click at [614, 287] on span "Flashcard" at bounding box center [623, 290] width 44 height 13
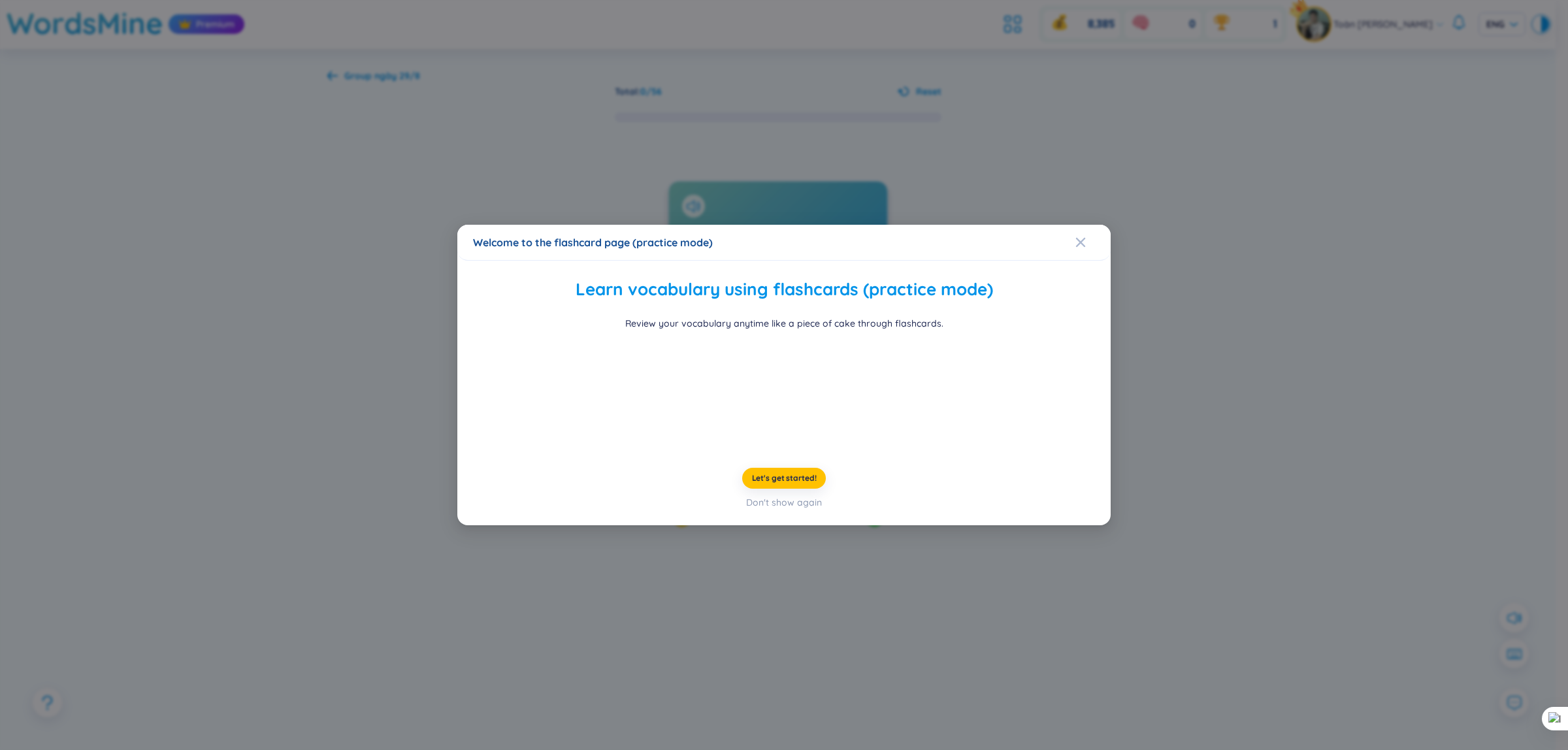
click at [1063, 235] on div "Welcome to the flashcard page (practice mode)" at bounding box center [784, 242] width 622 height 15
click at [1079, 237] on icon "Close" at bounding box center [1080, 242] width 10 height 10
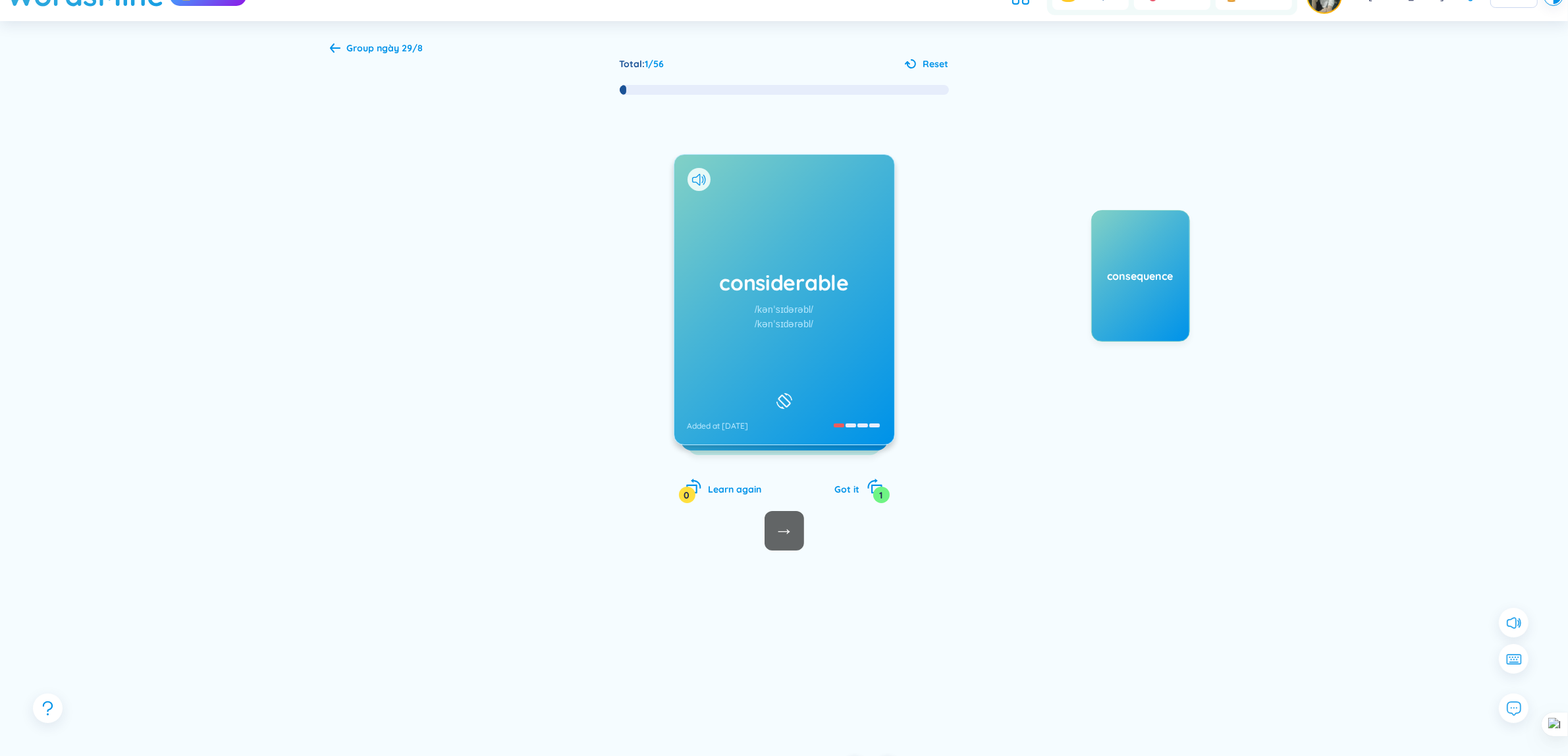
scroll to position [33, 0]
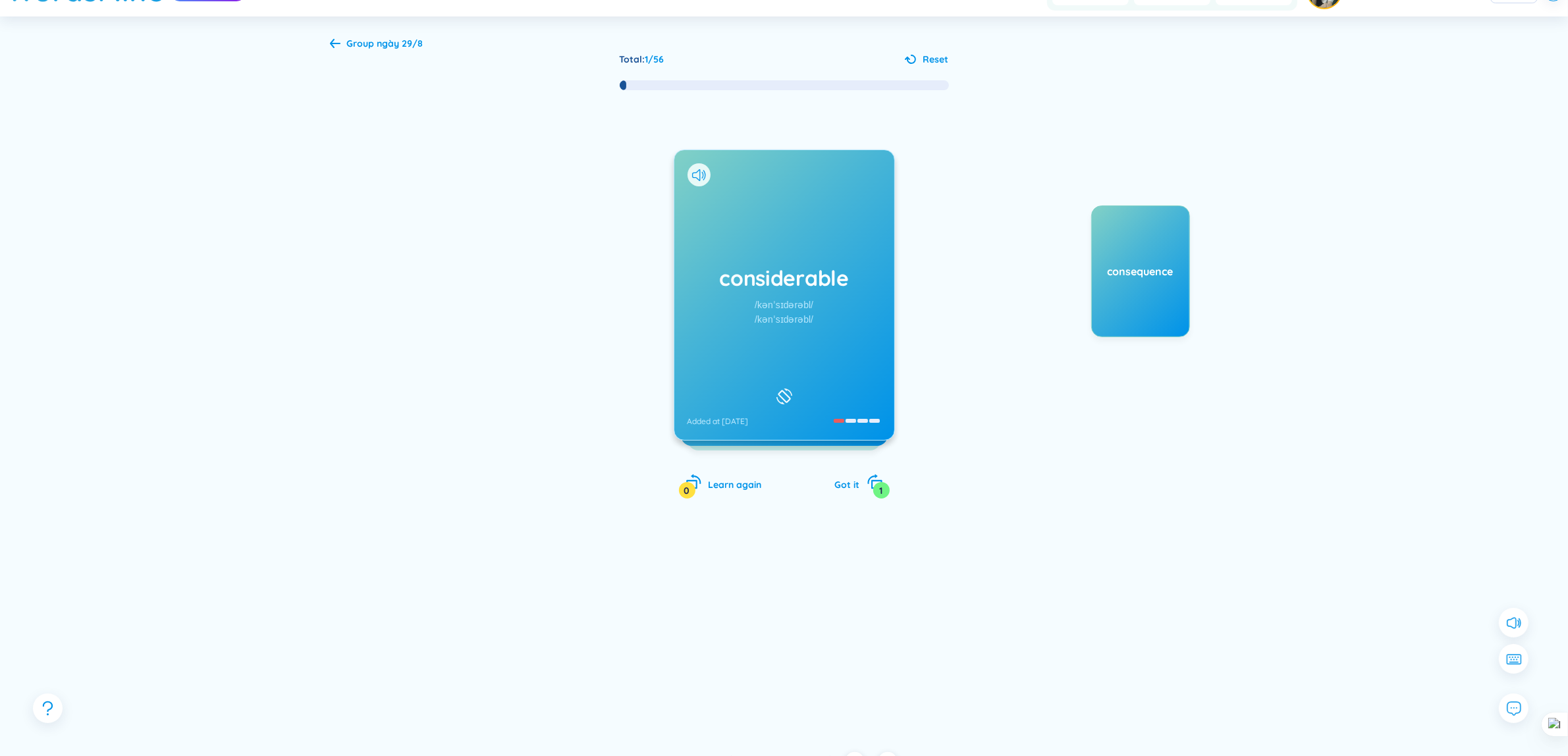
click at [1349, 251] on div "Group ngày 29/8 Total : 1 / 56 Reset considerable /kənˈsɪdərəbl/ /kənˈsɪdərəbl/…" at bounding box center [784, 384] width 1568 height 736
click at [1194, 268] on div "considerable /kənˈsɪdərəbl/ /kənˈsɪdərəbl/ Added at [DATE] đáng kể, lớn lao Add…" at bounding box center [784, 308] width 908 height 434
click at [1196, 267] on div "considerable /kənˈsɪdərəbl/ /kənˈsɪdərəbl/ Added at [DATE] đáng kể, lớn lao Add…" at bounding box center [784, 308] width 908 height 434
click at [1197, 267] on div "considerable /kənˈsɪdərəbl/ /kənˈsɪdərəbl/ Added at [DATE] đáng kể, lớn lao Add…" at bounding box center [784, 308] width 908 height 434
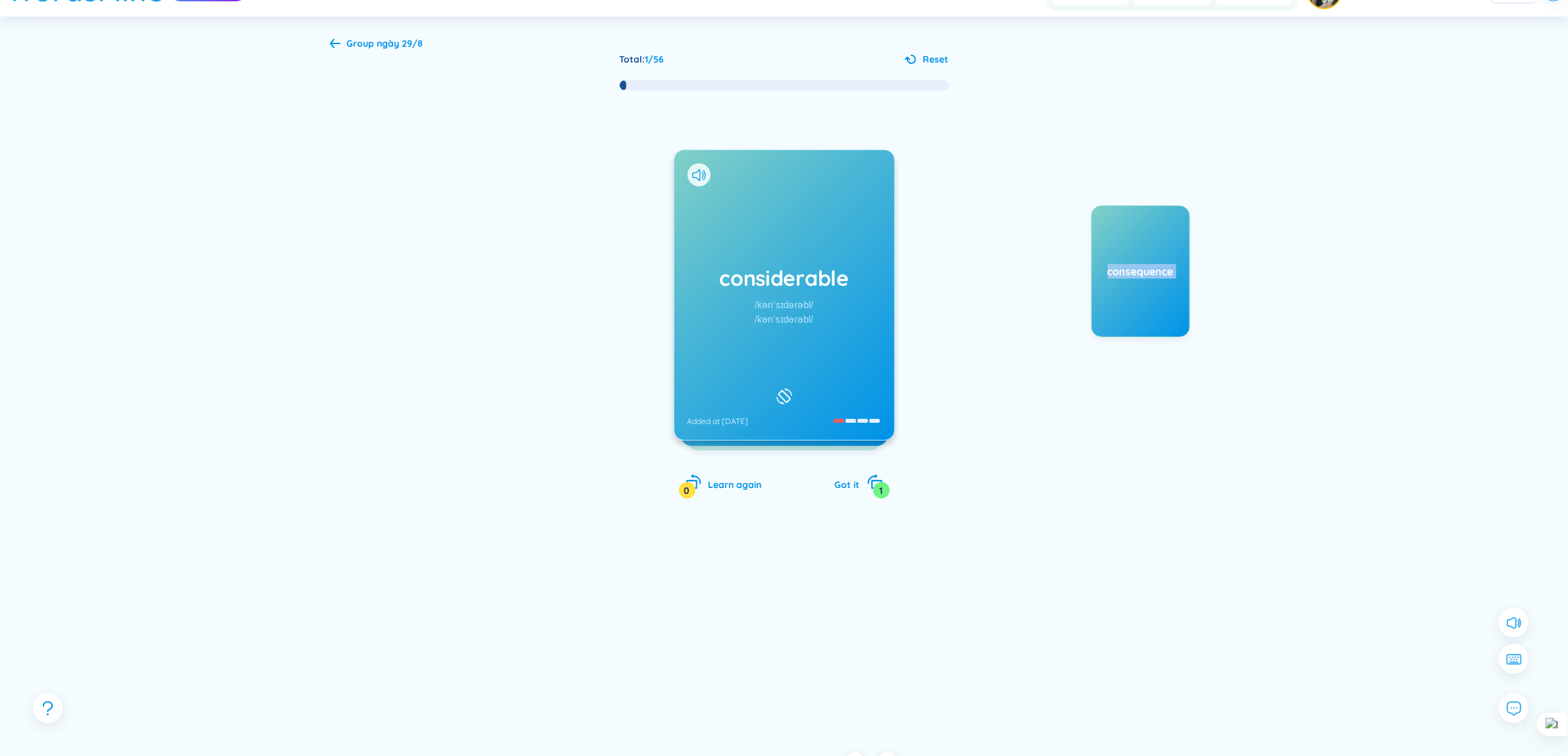
click at [1223, 284] on div "considerable /kənˈsɪdərəbl/ /kənˈsɪdərəbl/ Added at [DATE] đáng kể, lớn lao Add…" at bounding box center [784, 308] width 908 height 434
click at [425, 51] on div "Group ngày 29/8 Total : 1 / 56 Reset considerable /kənˈsɪdərəbl/ /kənˈsɪdərəbl/…" at bounding box center [784, 384] width 948 height 736
click at [398, 47] on b "ngày 29/8" at bounding box center [400, 43] width 46 height 12
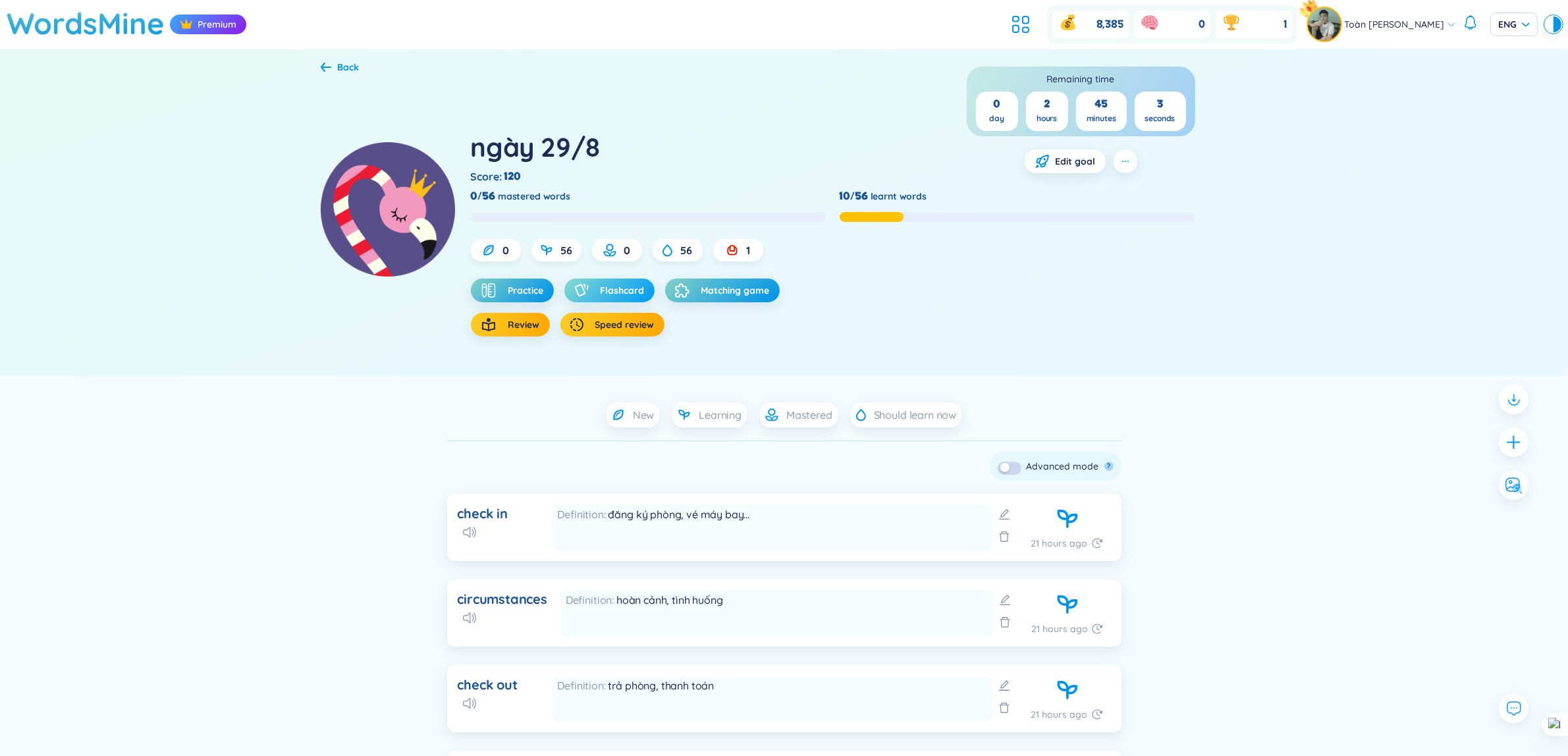
click at [616, 286] on span "Flashcard" at bounding box center [623, 290] width 44 height 13
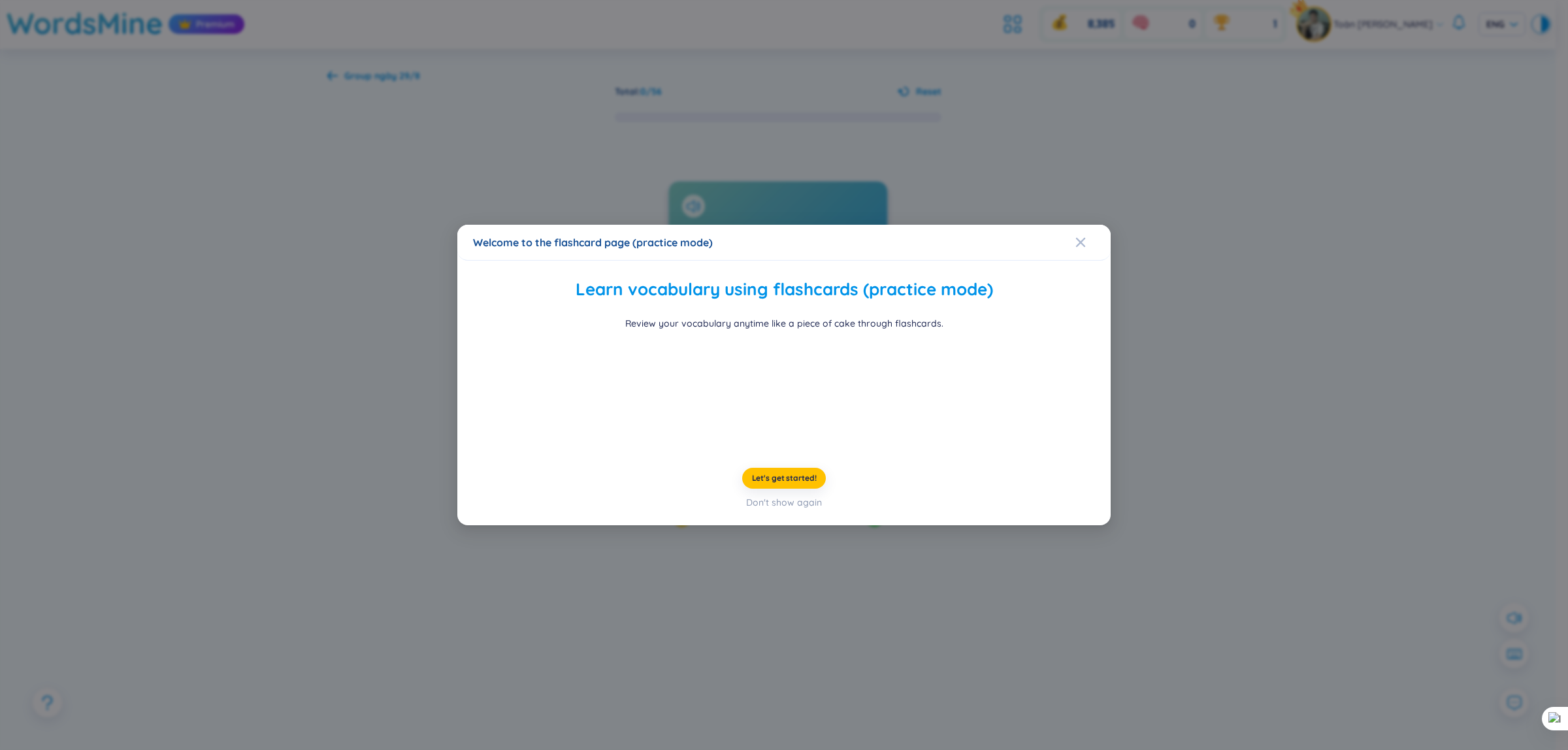
click at [1428, 412] on div "Welcome to the flashcard page (practice mode) Learn vocabulary using flashcards…" at bounding box center [784, 375] width 1568 height 750
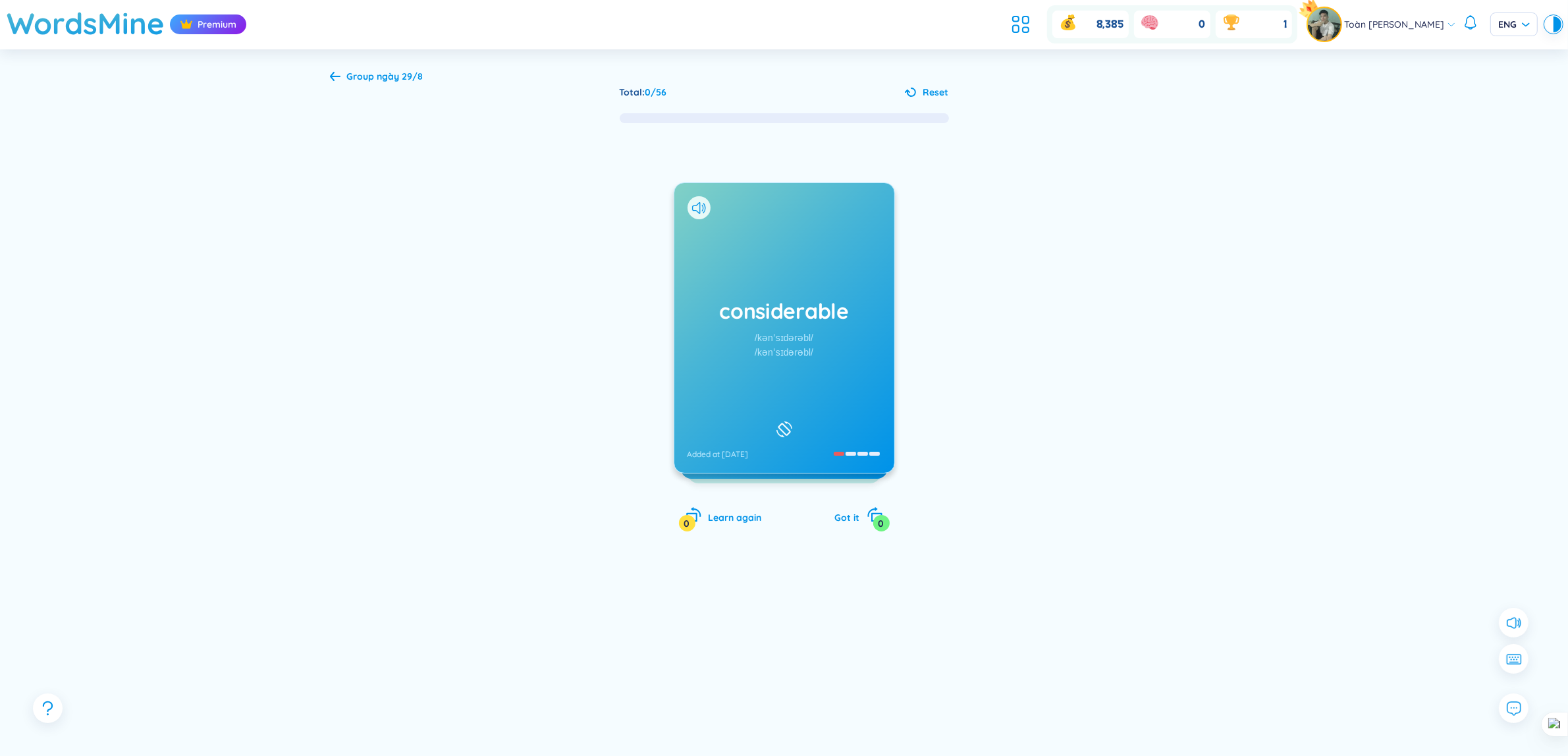
click at [138, 428] on div "Group ngày 29/8 Total : 0 / 56 Reset considerable /kənˈsɪdərəbl/ /kənˈsɪdərəbl/…" at bounding box center [784, 417] width 1568 height 736
click at [292, 333] on div "Group ngày 29/8 Total : 0 / 56 Reset considerable /kənˈsɪdərəbl/ /kənˈsɪdərəbl/…" at bounding box center [784, 417] width 1568 height 736
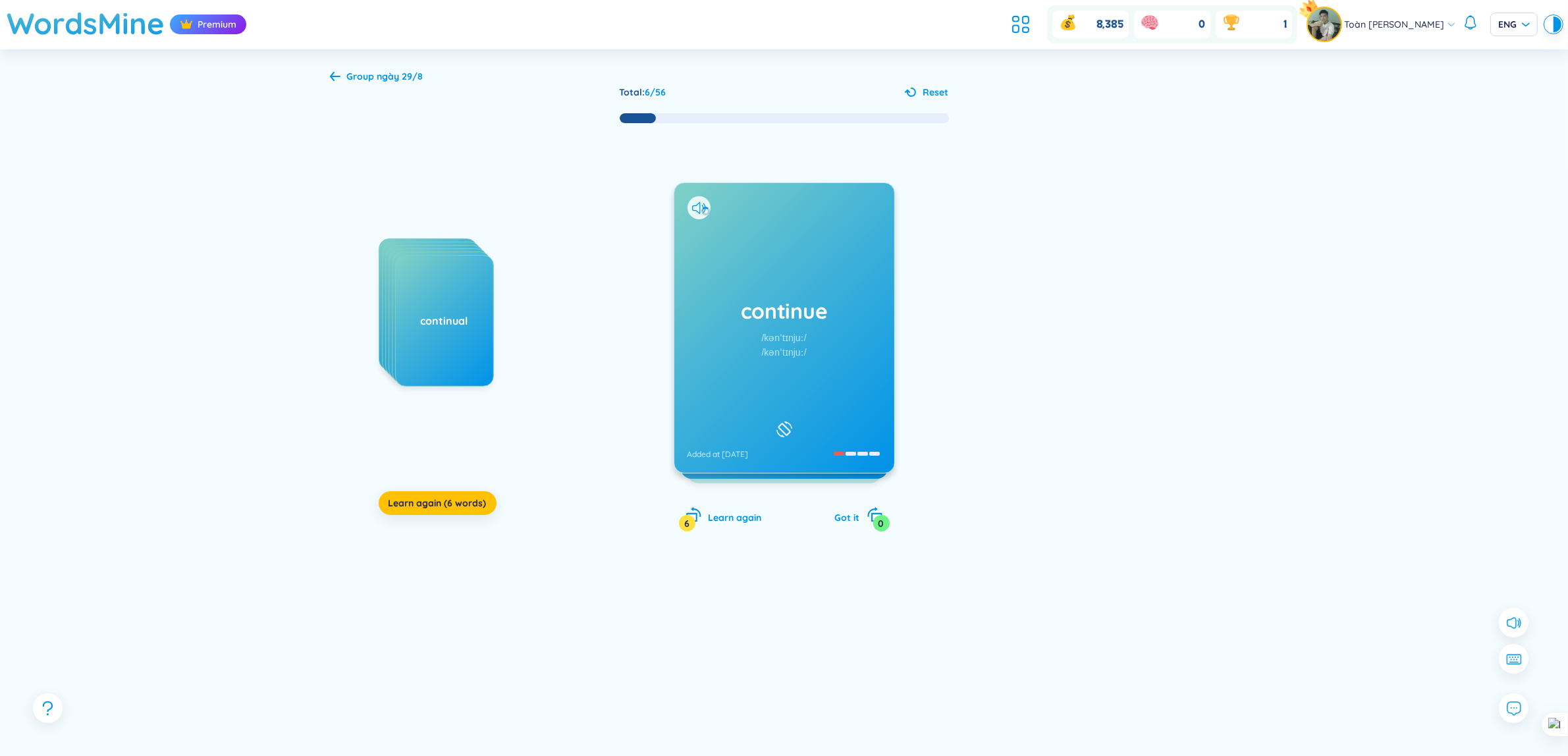
click at [727, 287] on div "continue /kənˈtɪnjuː/ /kənˈtɪnjuː/ Added at [DATE]" at bounding box center [784, 328] width 220 height 290
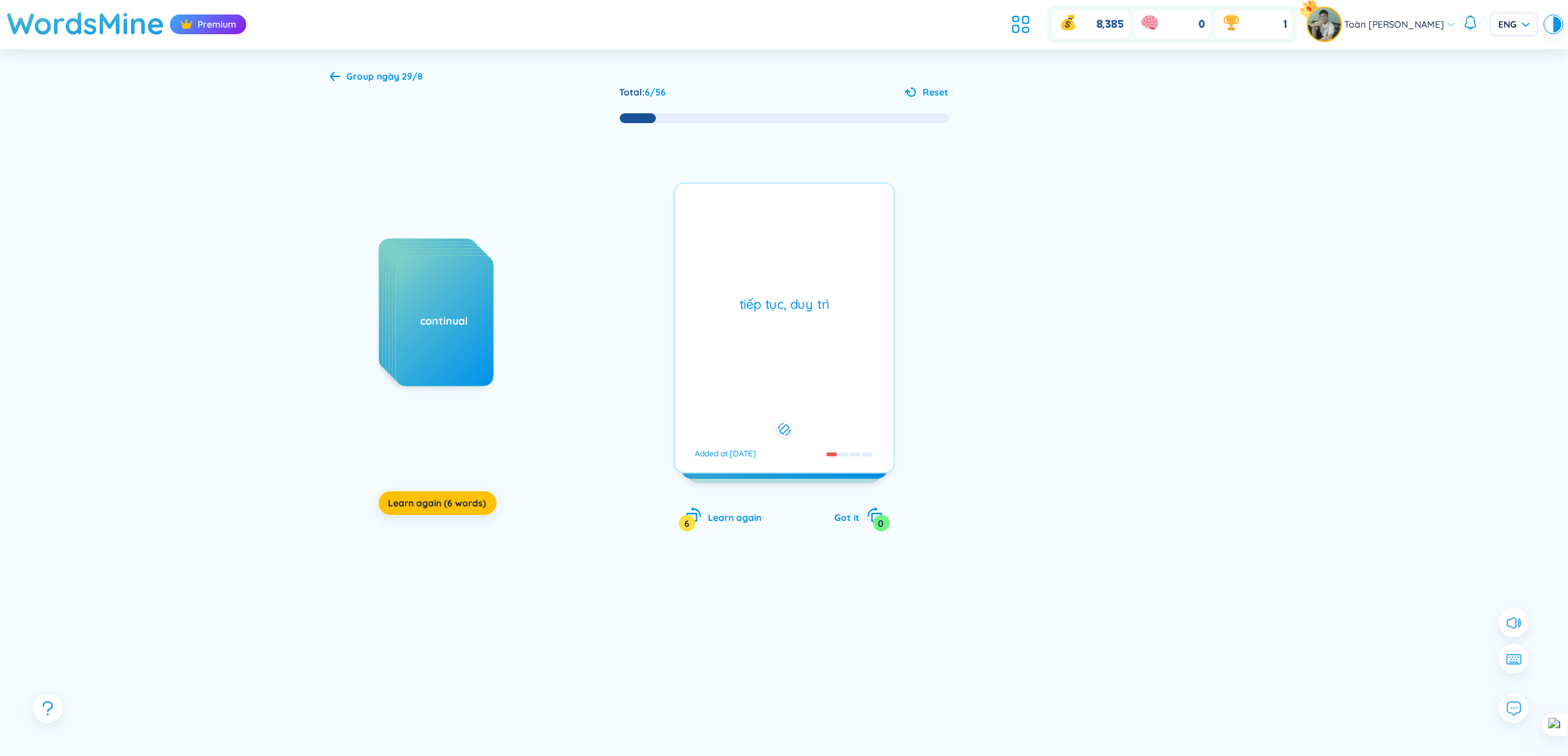
click at [727, 287] on div "continue /kənˈtɪnjuː/ /kənˈtɪnjuː/ Added at [DATE]" at bounding box center [784, 328] width 220 height 290
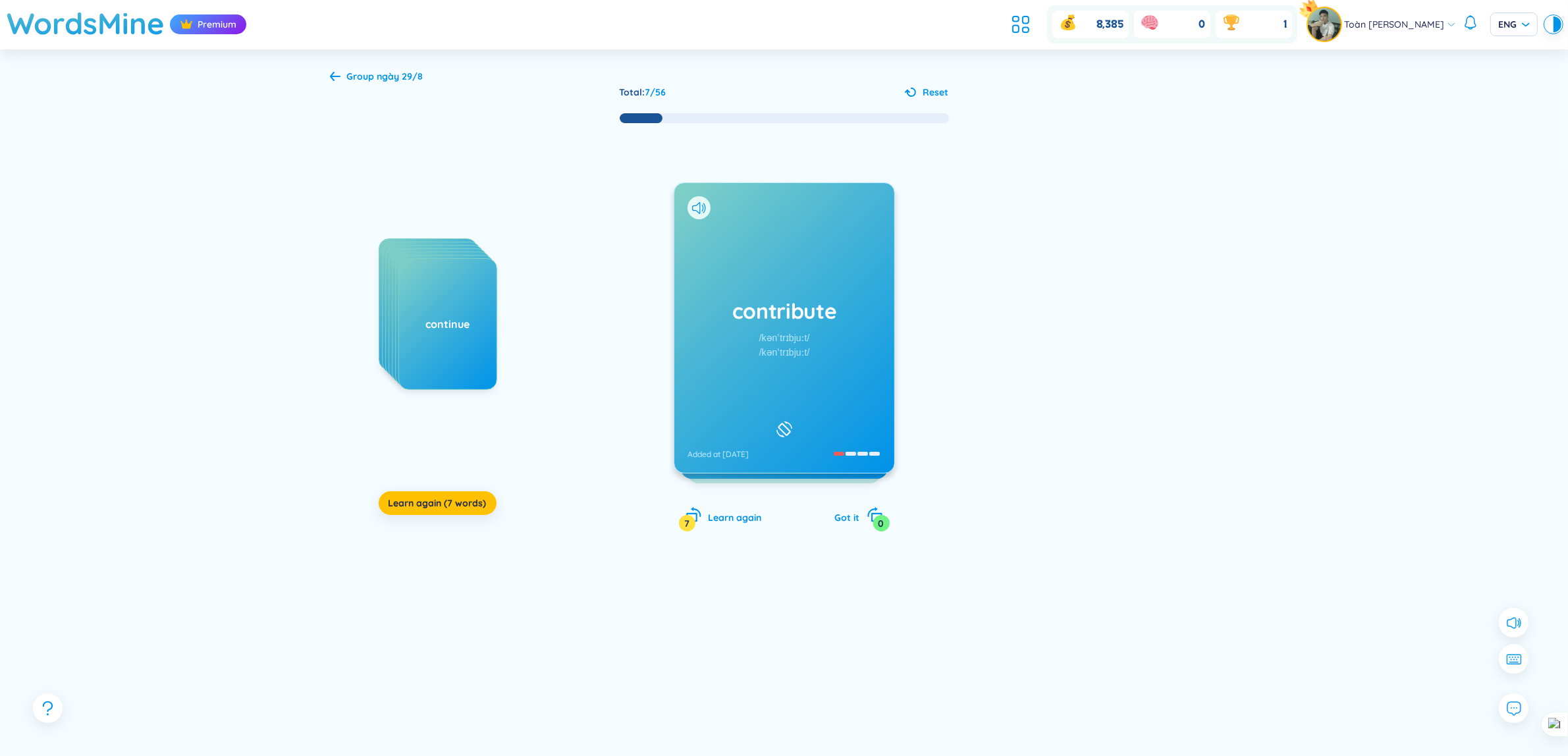
click at [825, 267] on div "contribute /kənˈtrɪbjuːt/ /kənˈtrɪbjuːt/ Added at [DATE]" at bounding box center [784, 328] width 220 height 290
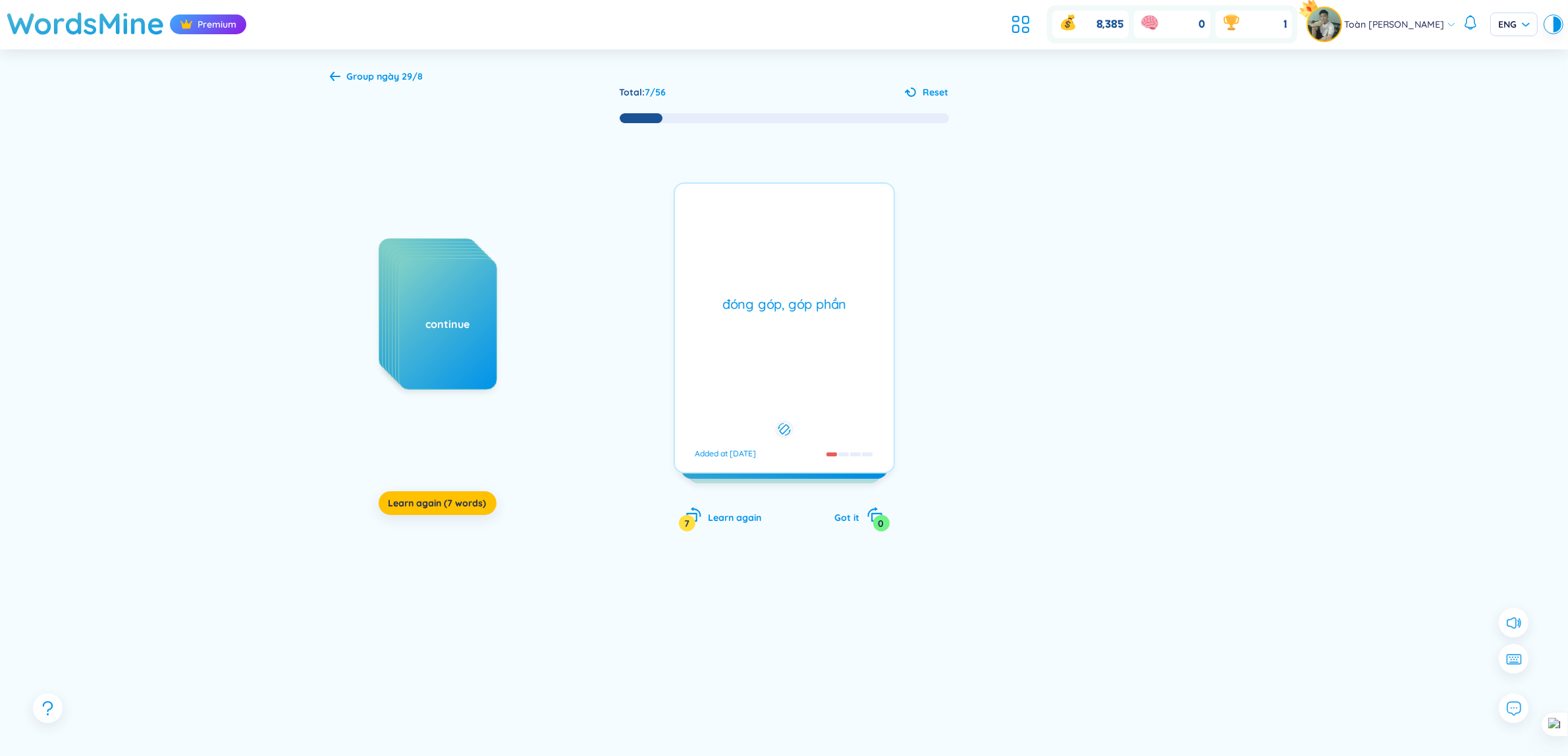
click at [825, 267] on div "đóng góp, góp phần Added at [DATE]" at bounding box center [784, 328] width 222 height 291
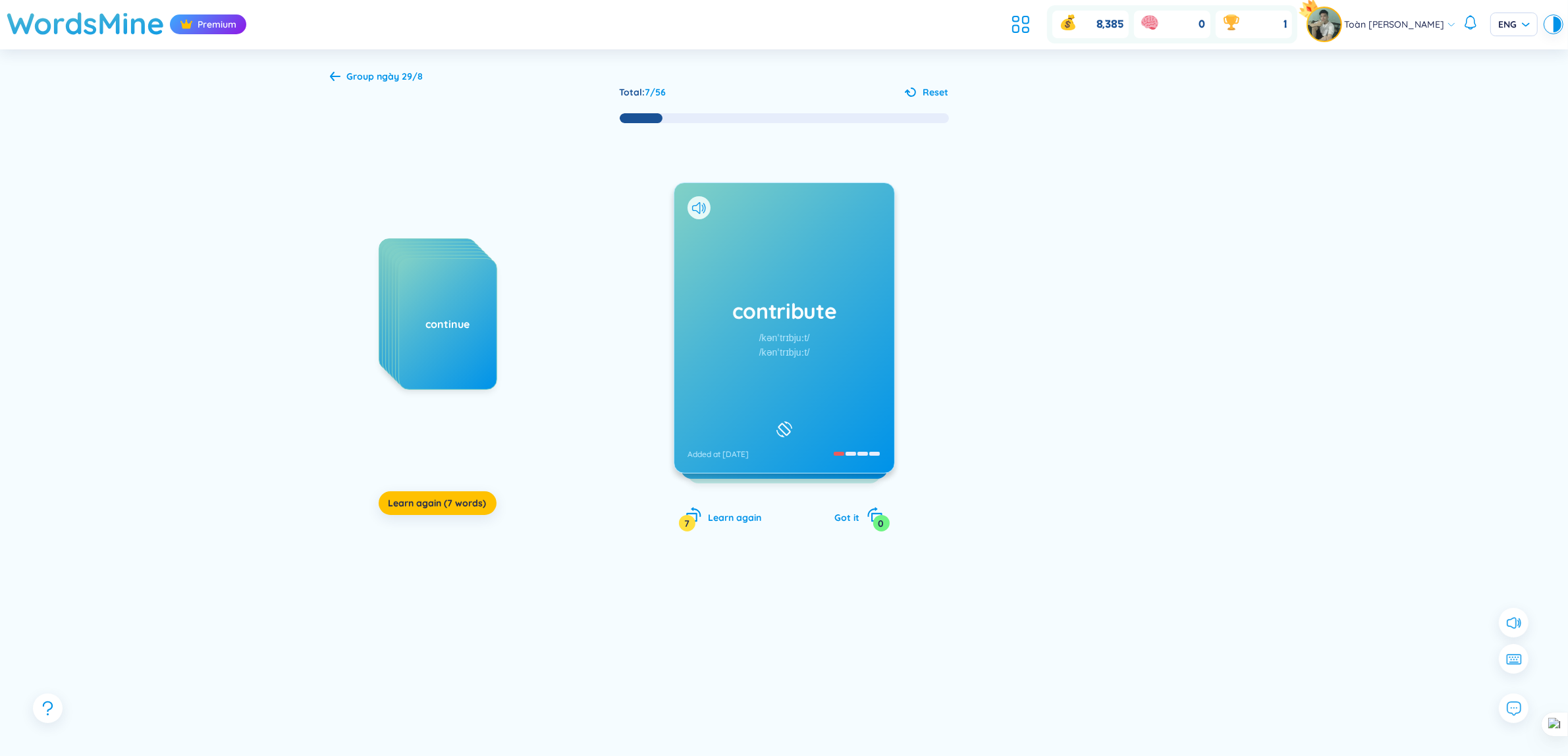
click at [825, 267] on div "contribute /kənˈtrɪbjuːt/ /kənˈtrɪbjuːt/ Added at [DATE]" at bounding box center [784, 328] width 220 height 290
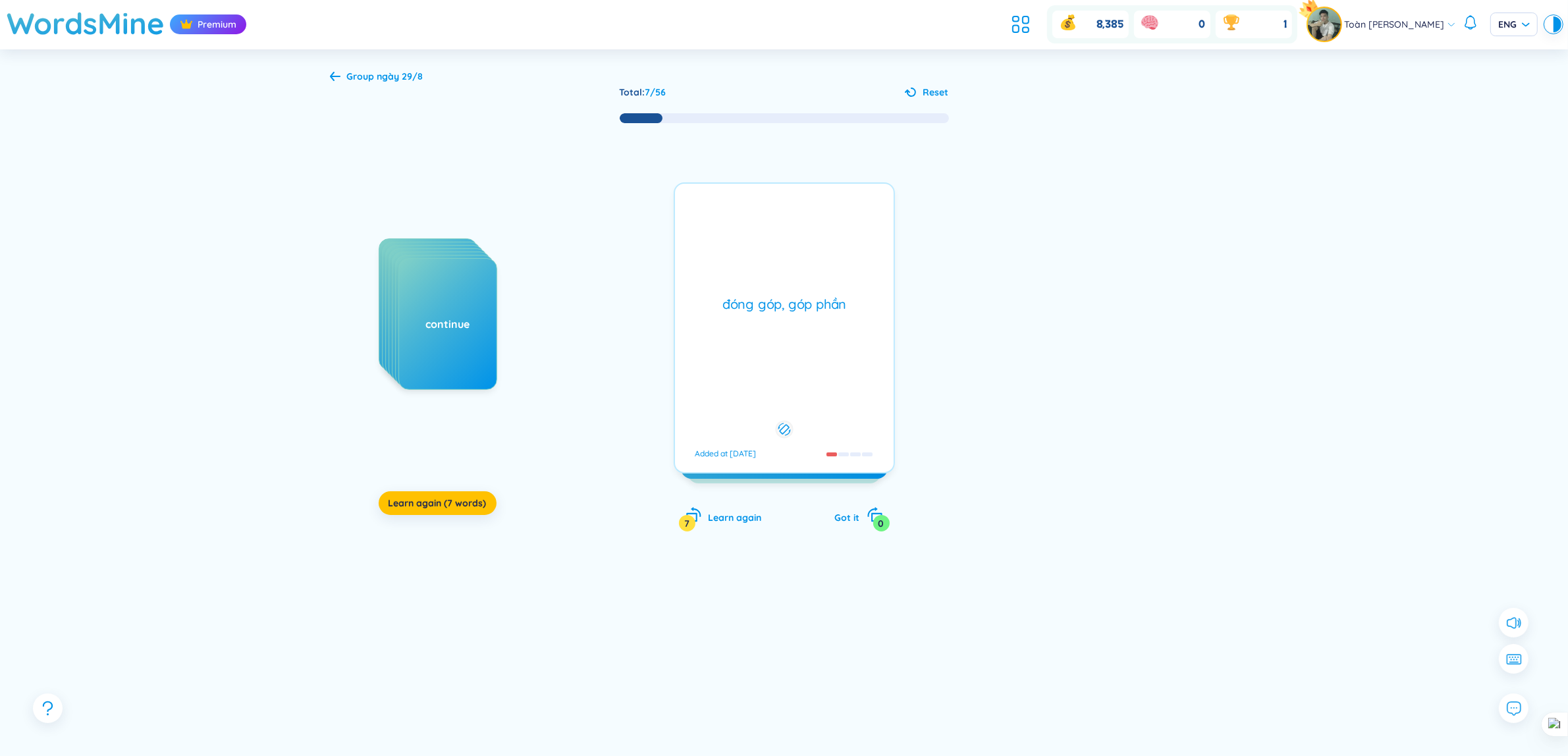
click at [825, 267] on div "đóng góp, góp phần Added at [DATE]" at bounding box center [784, 328] width 222 height 291
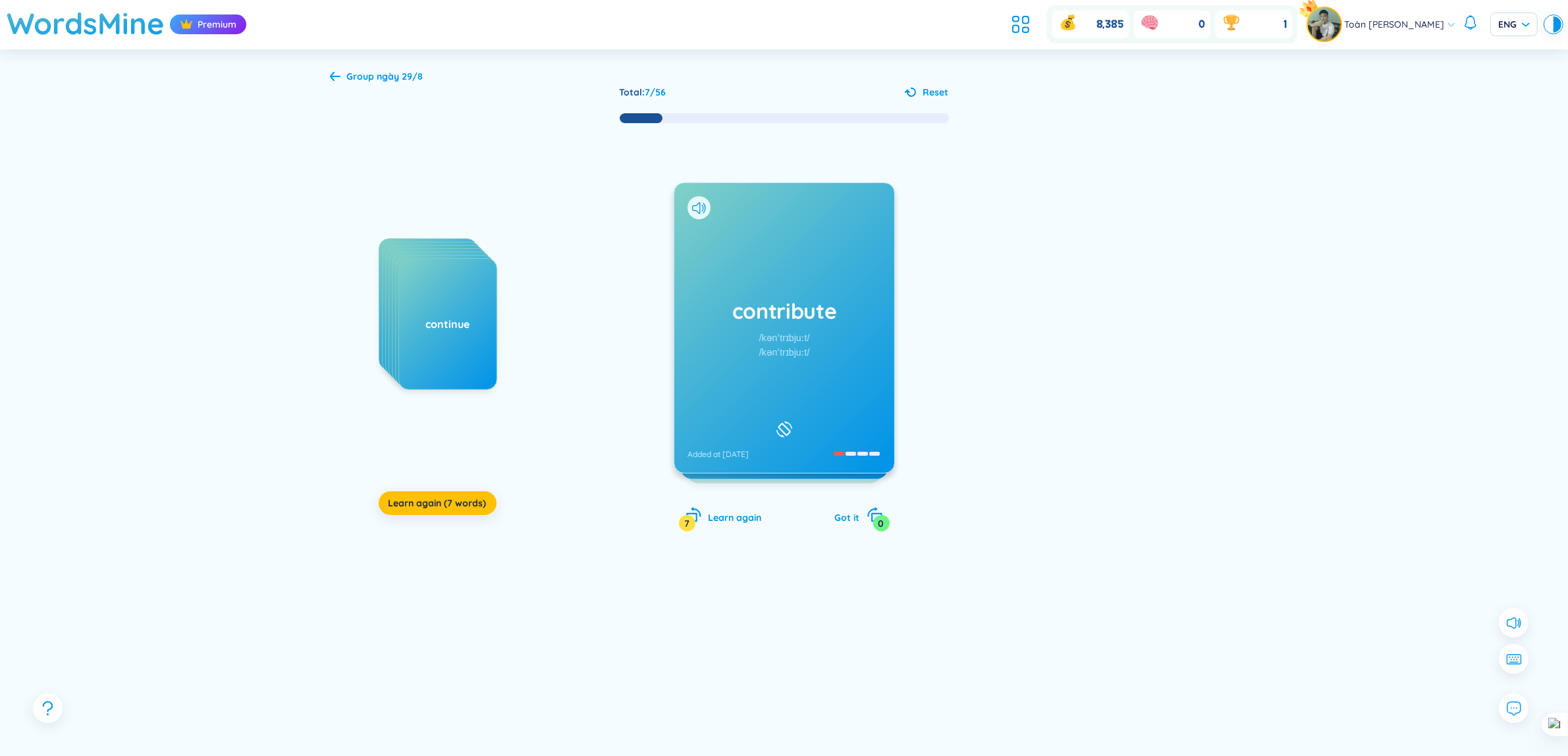
click at [825, 267] on div "contribute /kənˈtrɪbjuːt/ /kənˈtrɪbjuːt/ Added at [DATE]" at bounding box center [784, 328] width 220 height 290
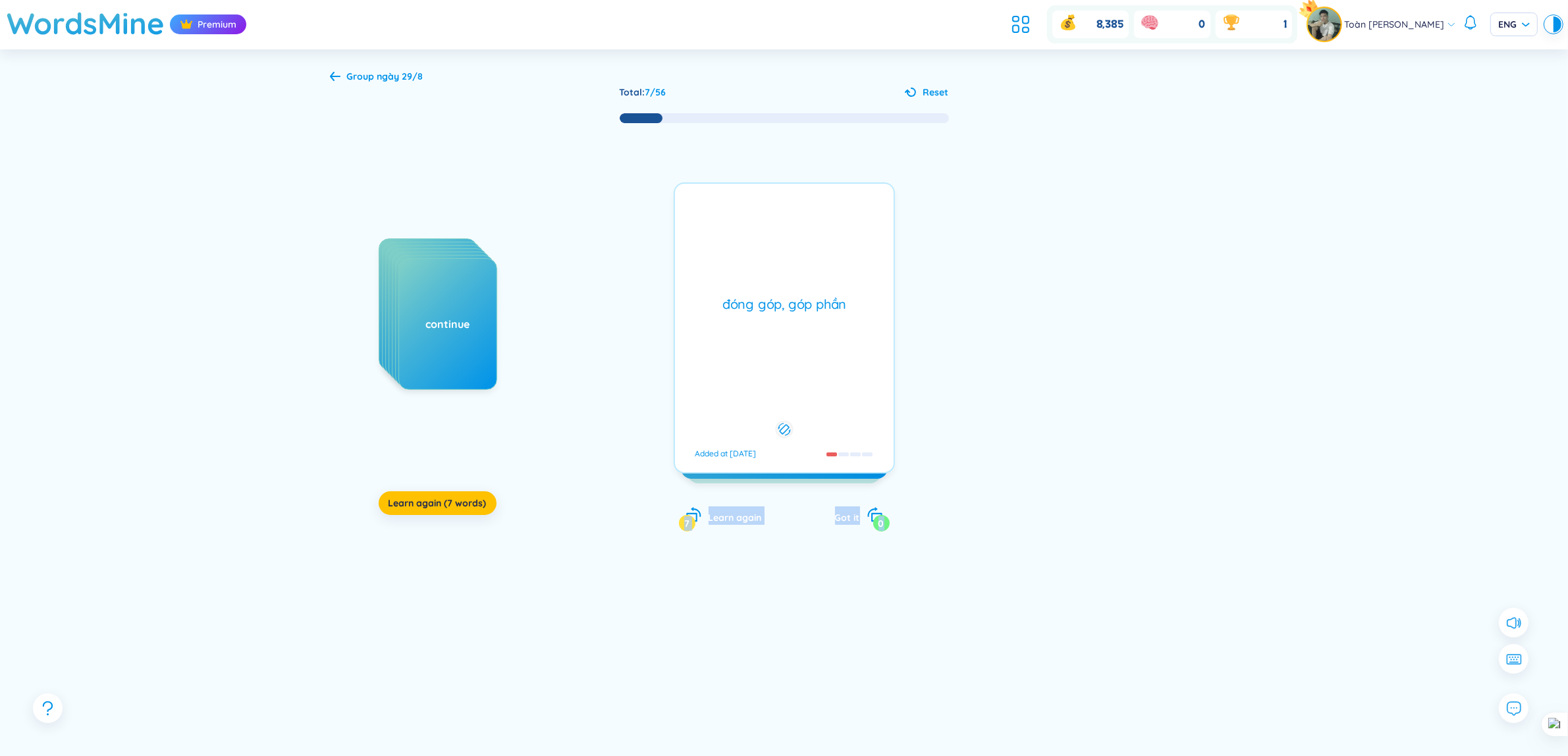
drag, startPoint x: 950, startPoint y: 239, endPoint x: 958, endPoint y: 236, distance: 8.5
click at [958, 236] on div "considerable consistently constant consume consumer continual continue Learn ag…" at bounding box center [784, 341] width 908 height 434
click at [771, 315] on div "đóng góp, góp phần Added at [DATE]" at bounding box center [784, 328] width 222 height 291
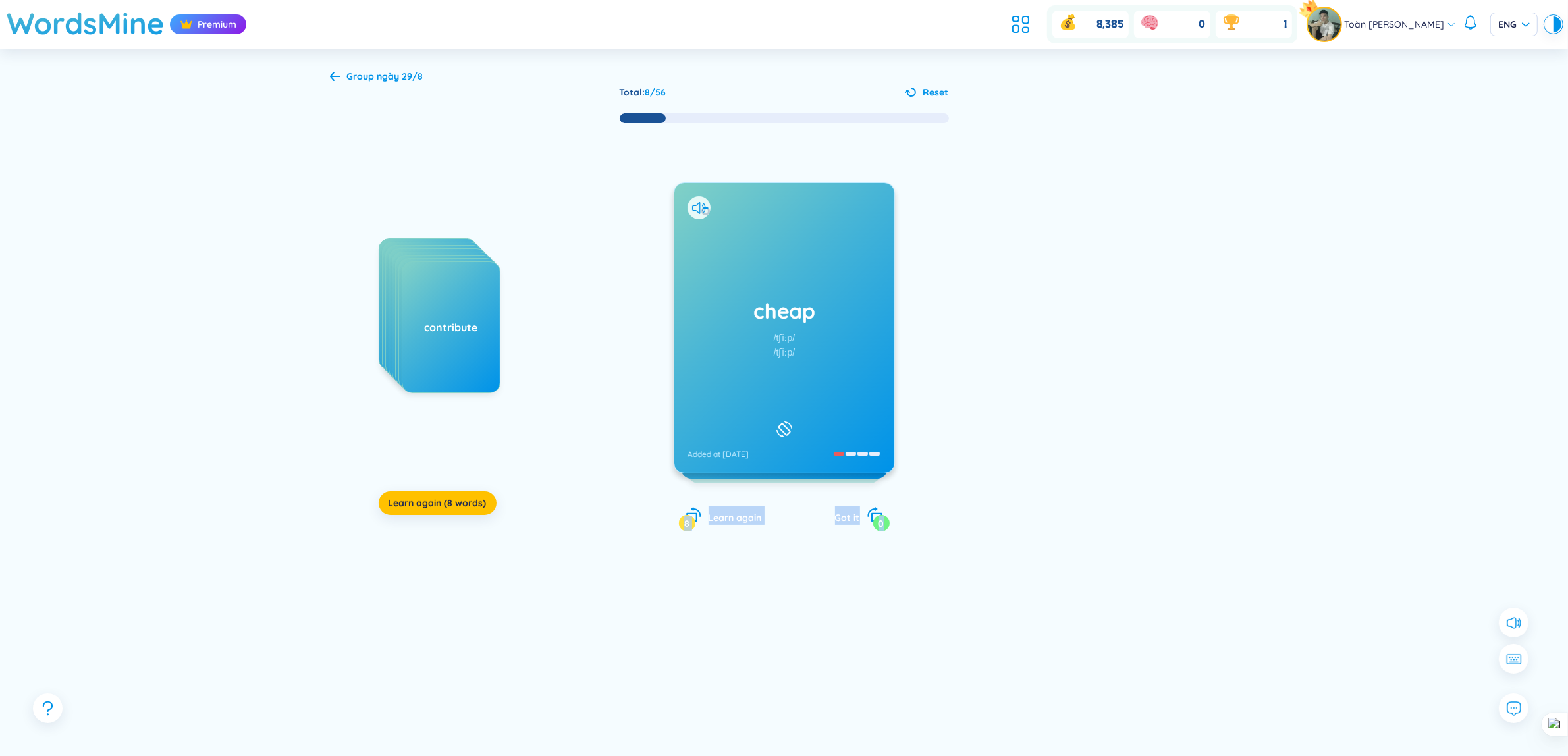
click at [1140, 219] on div "considerable consistently constant consume consumer continual continue contribu…" at bounding box center [784, 341] width 908 height 434
click at [695, 209] on icon at bounding box center [699, 208] width 14 height 12
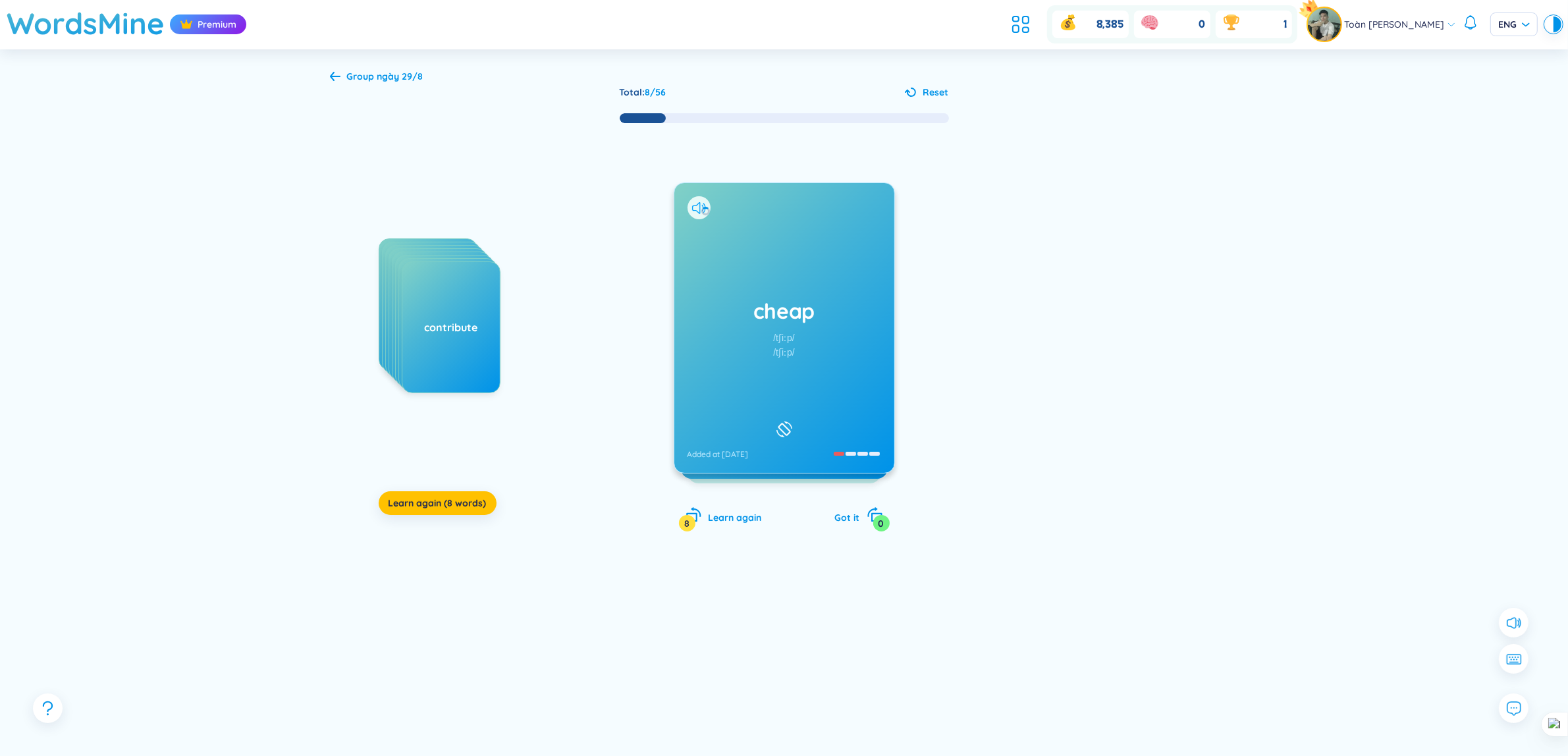
click at [695, 209] on icon at bounding box center [699, 208] width 14 height 12
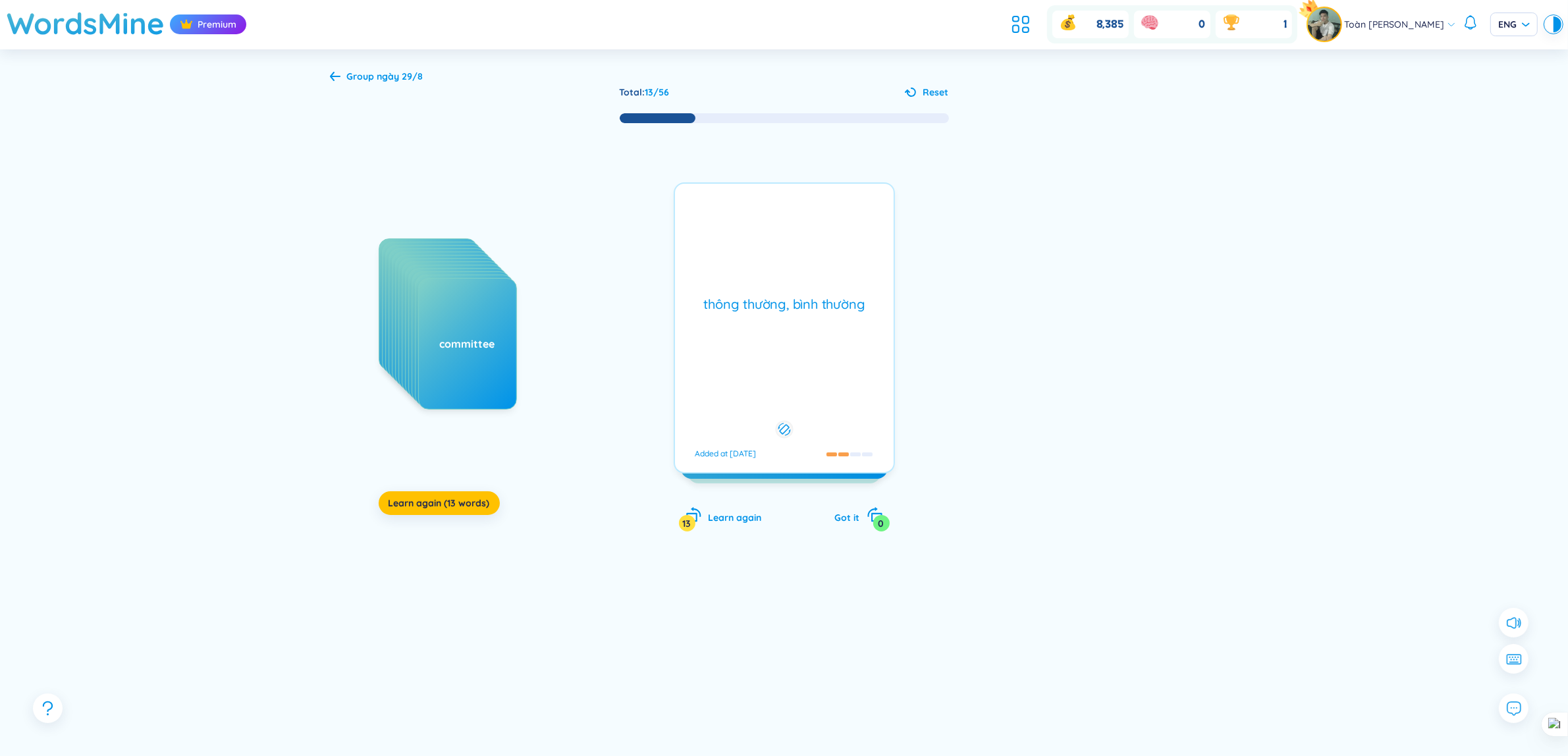
click at [418, 489] on div "considerable consistently constant consume consumer continual continue contribu…" at bounding box center [477, 370] width 197 height 264
click at [425, 501] on span "Learn again (13 words)" at bounding box center [439, 503] width 102 height 13
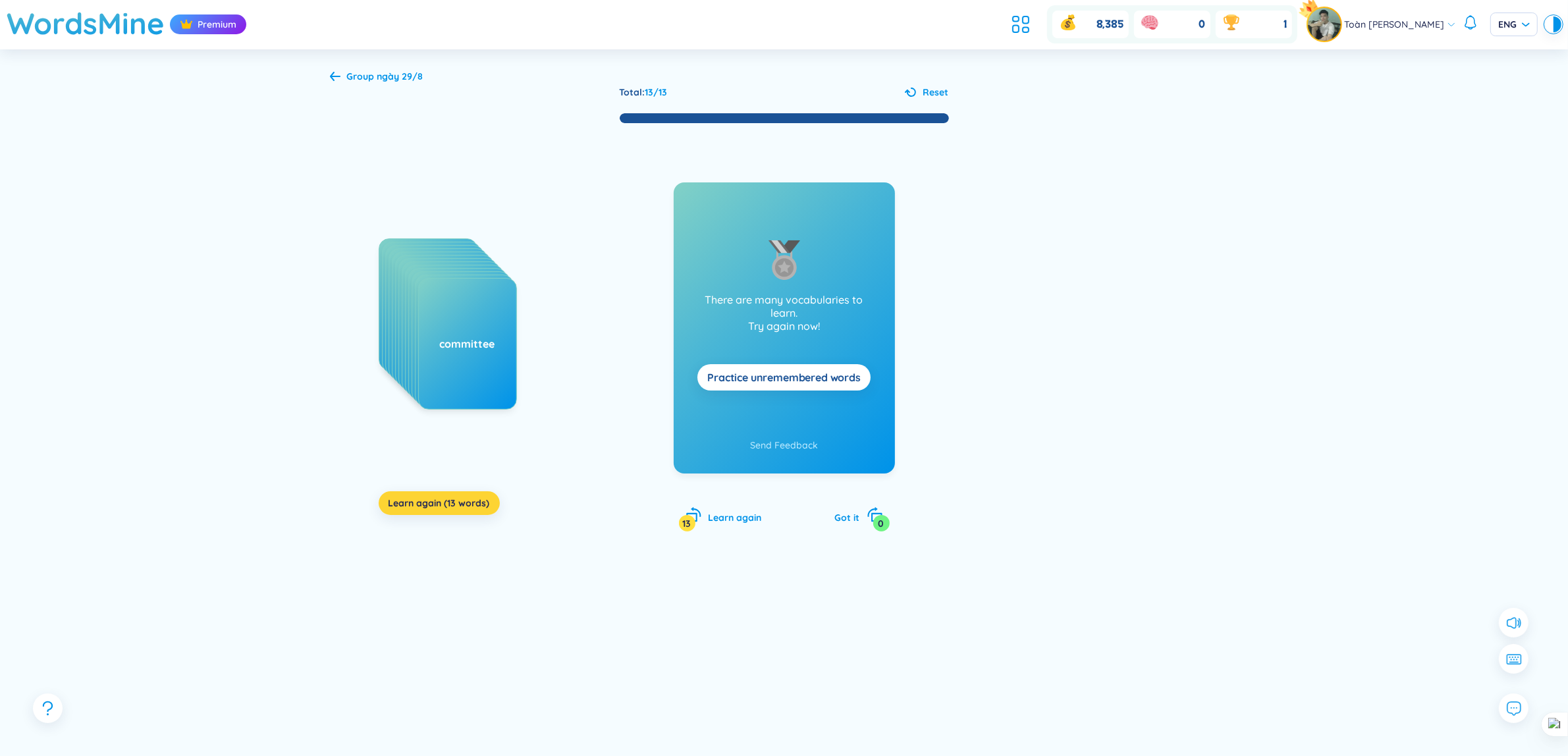
click at [498, 497] on div "considerable consistently constant consume consumer continual continue contribu…" at bounding box center [477, 370] width 197 height 264
click at [492, 498] on button "Learn again (13 words)" at bounding box center [439, 503] width 121 height 24
click at [492, 501] on button "Learn again (13 words)" at bounding box center [439, 503] width 121 height 24
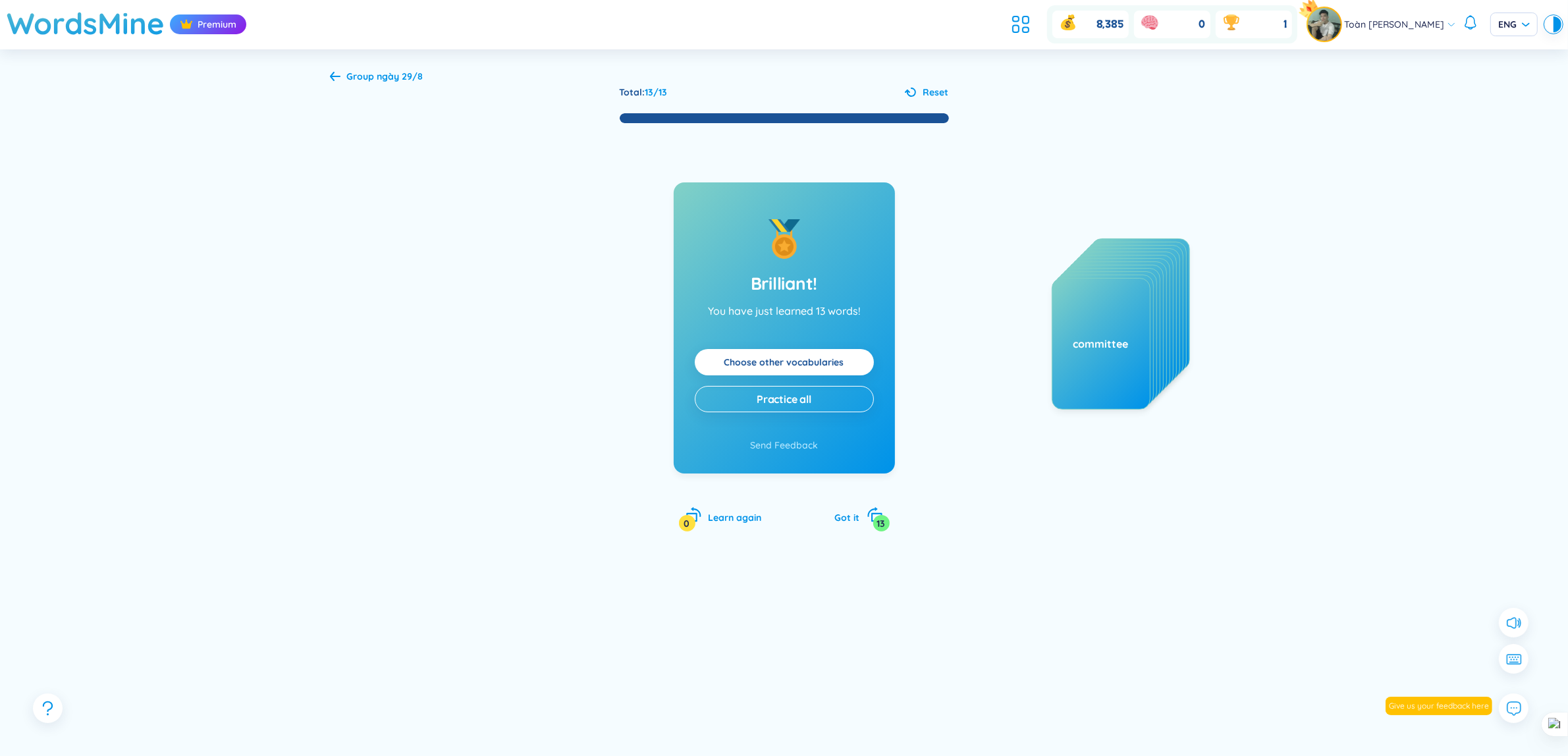
click at [386, 78] on b "ngày 29/8" at bounding box center [400, 77] width 46 height 12
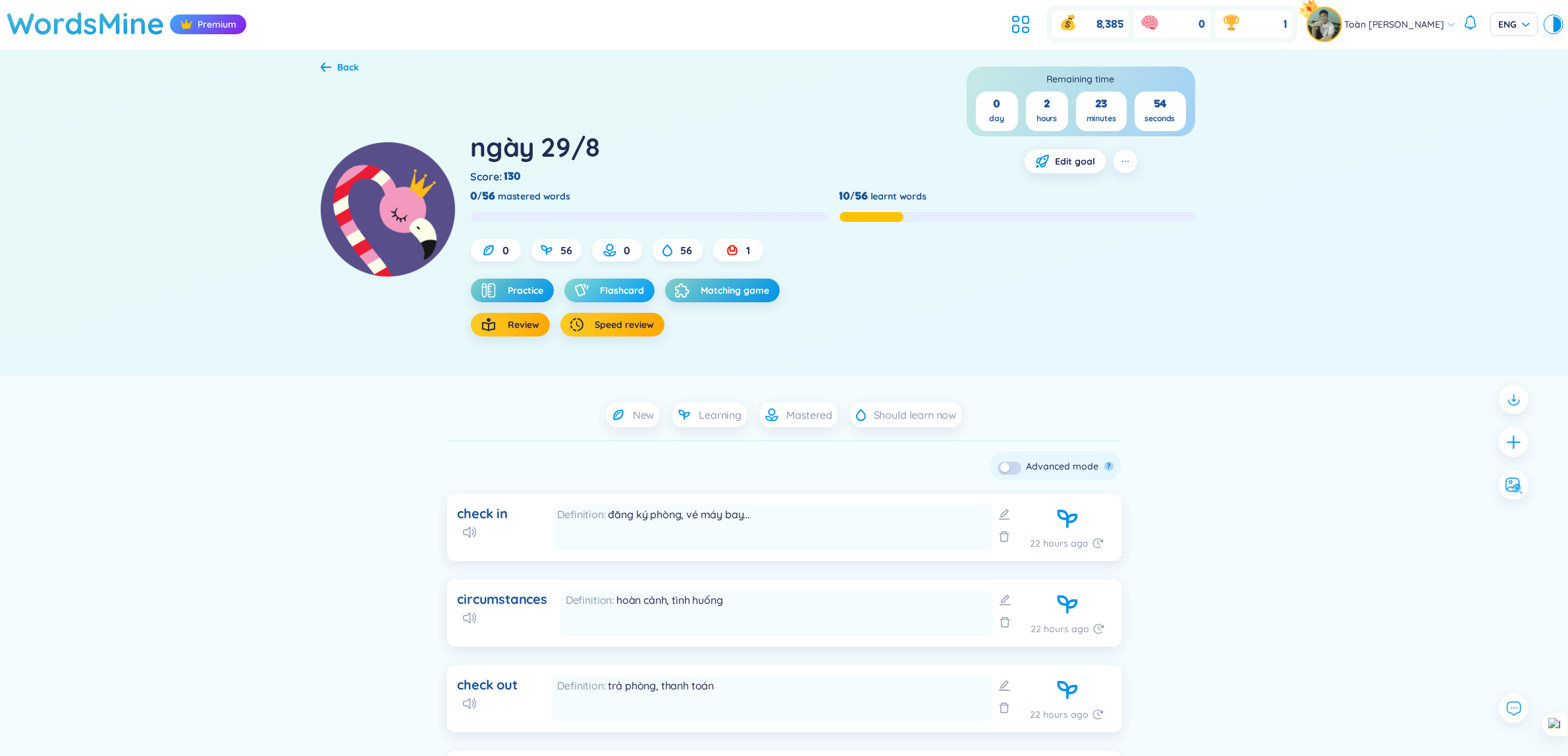
click at [597, 289] on button "Flashcard" at bounding box center [609, 290] width 91 height 24
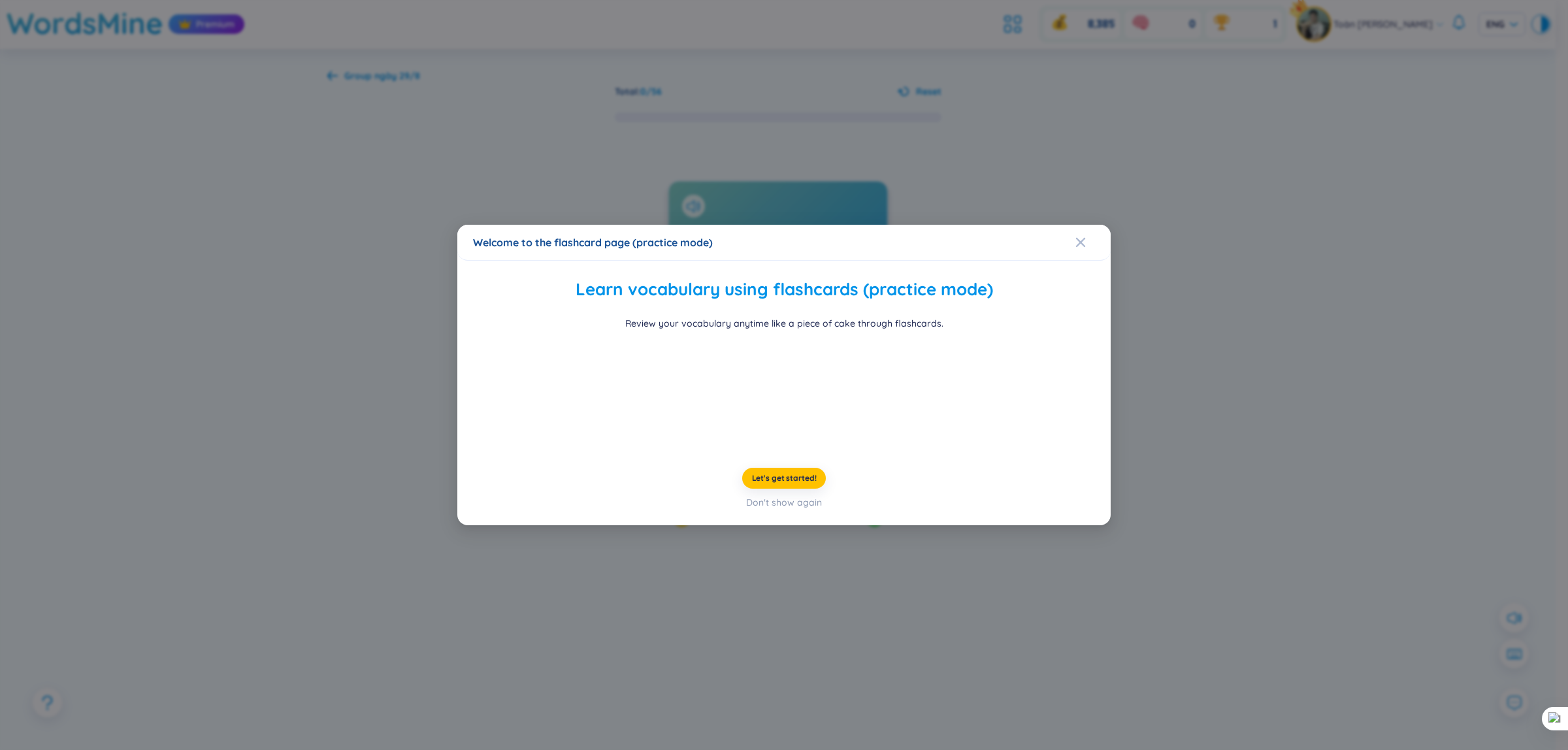
click at [1090, 225] on span "Close" at bounding box center [1093, 242] width 35 height 35
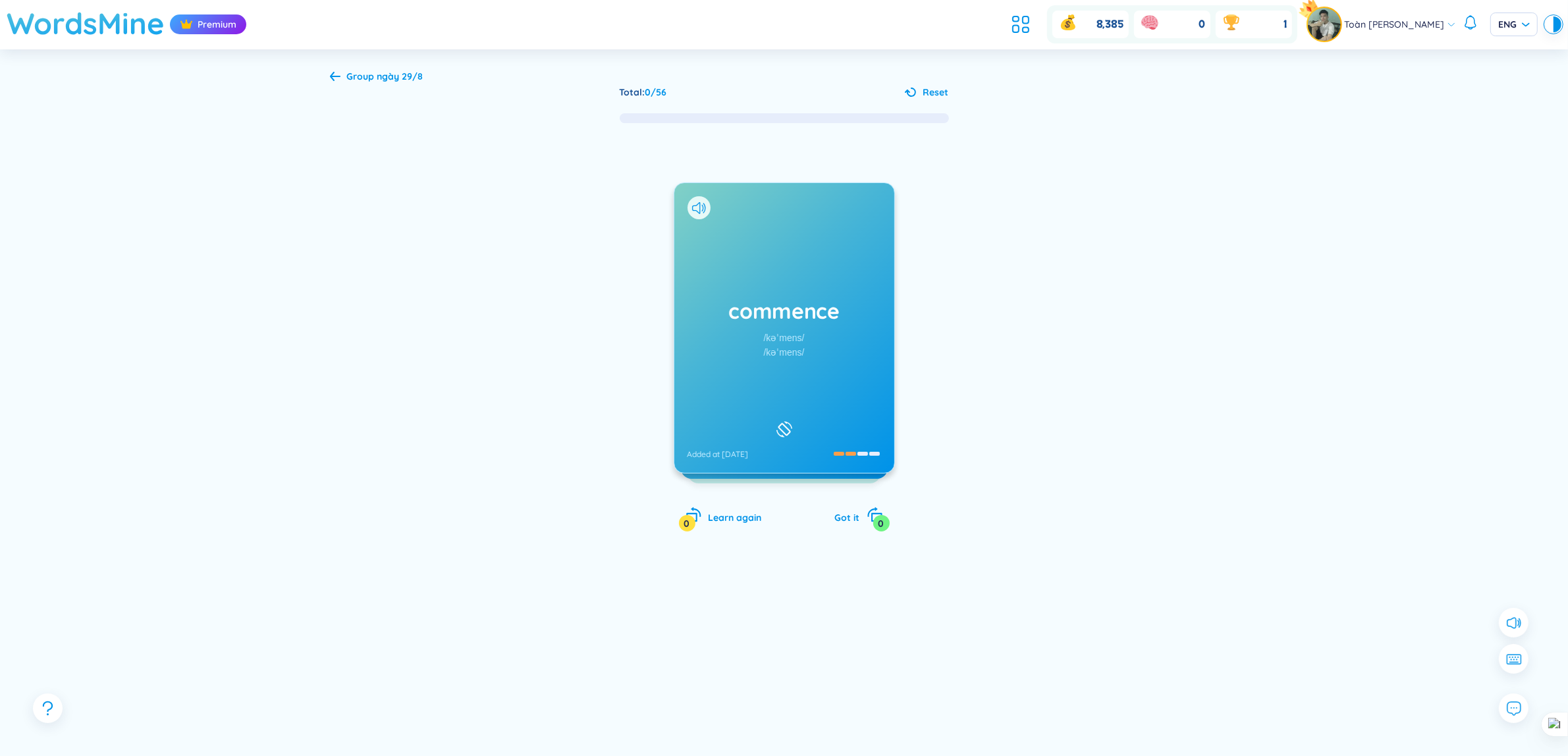
click at [85, 13] on h1 "WordsMine" at bounding box center [85, 24] width 158 height 47
